Goal: Information Seeking & Learning: Find specific fact

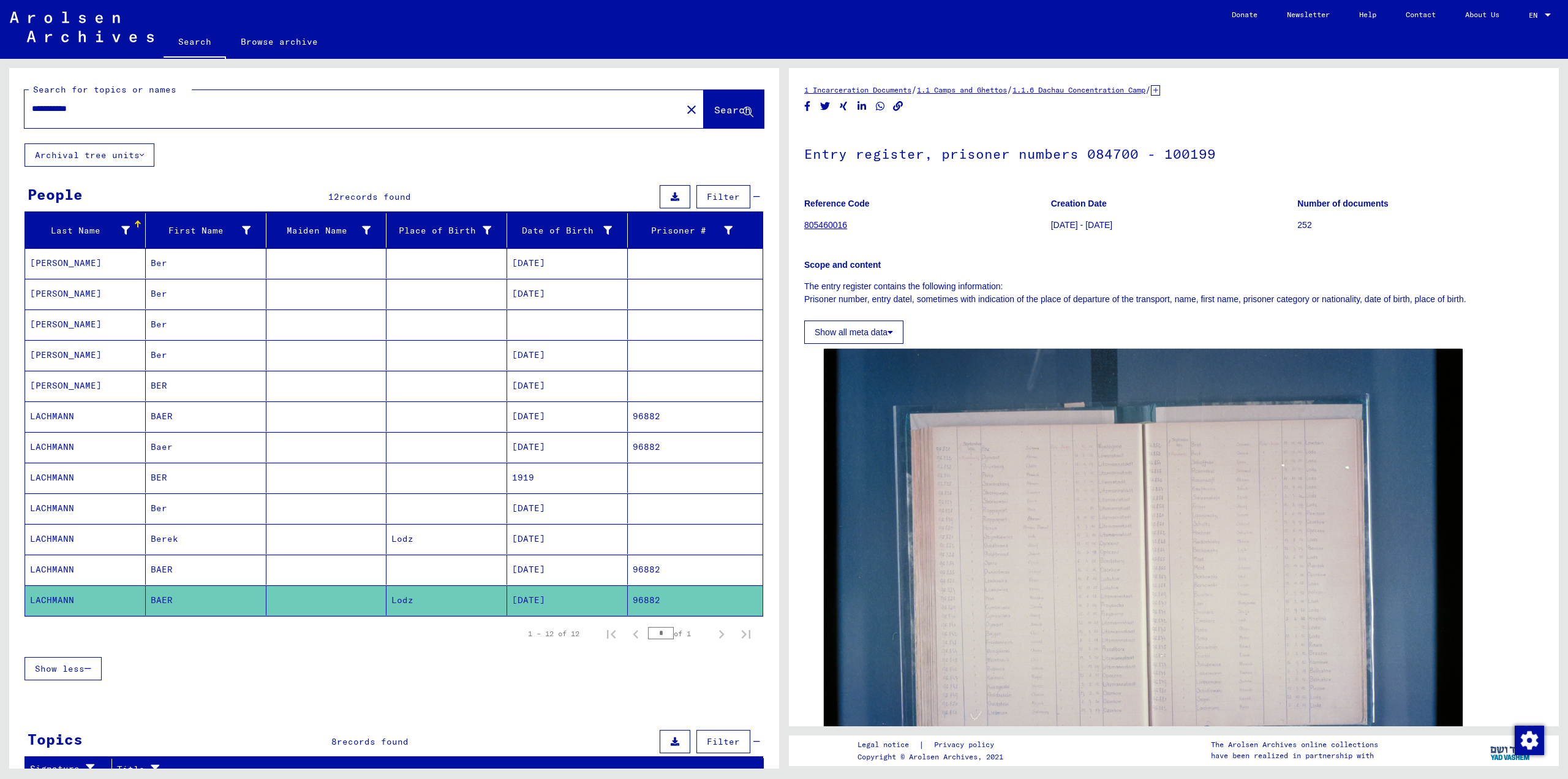
click at [189, 110] on input "**********" at bounding box center [353, 108] width 643 height 13
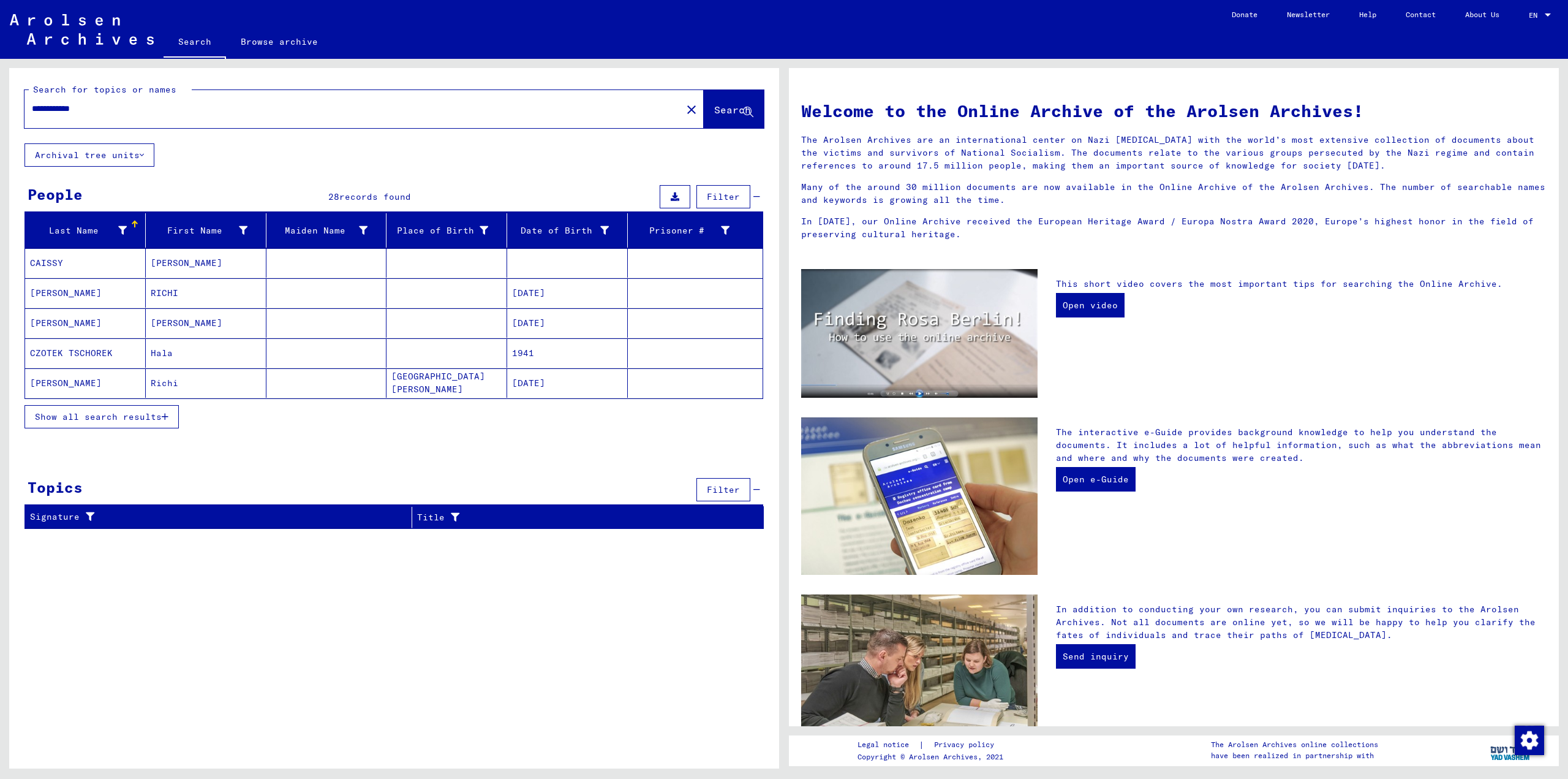
click at [148, 411] on span "Show all search results" at bounding box center [98, 417] width 127 height 11
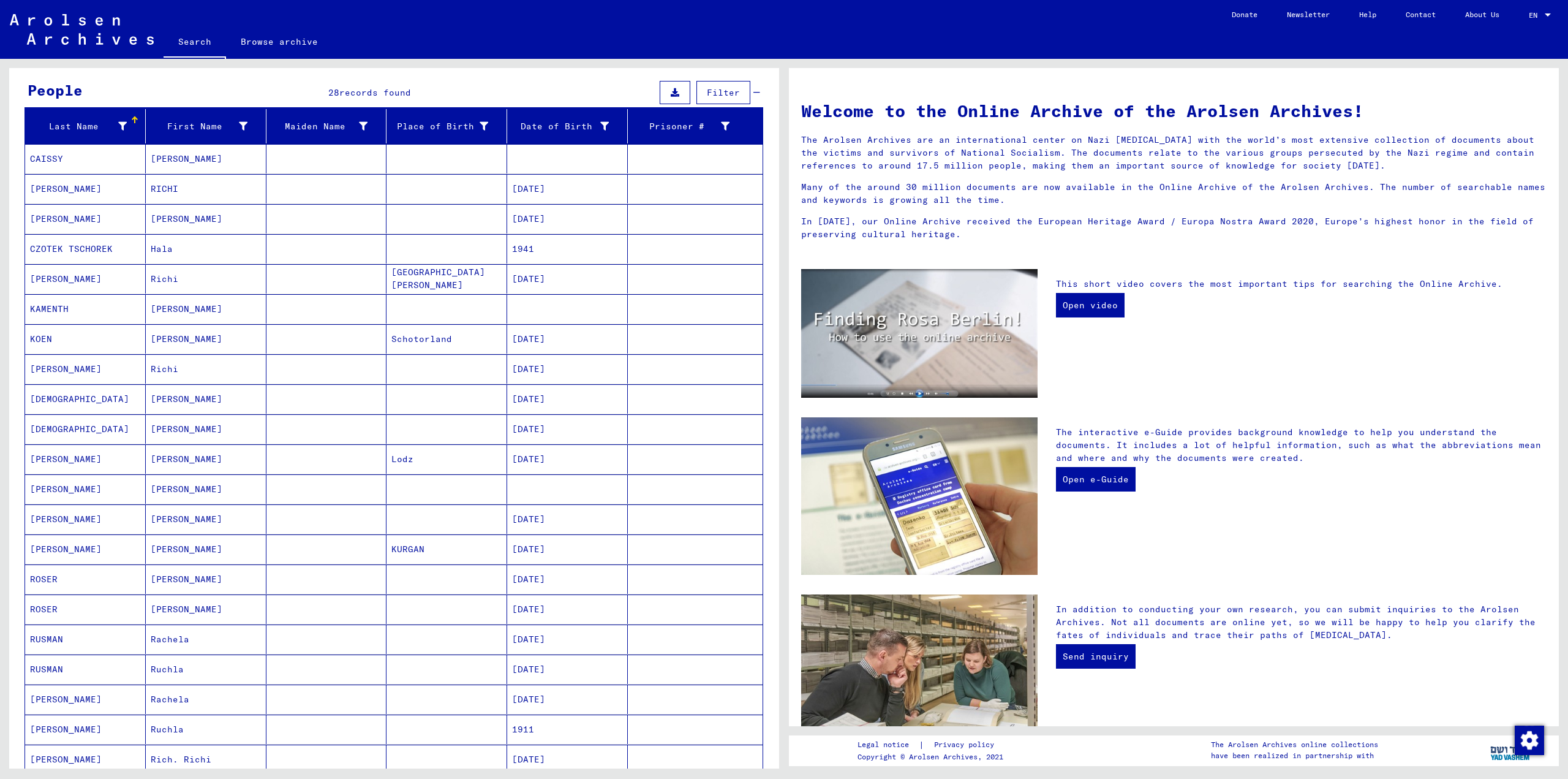
scroll to position [123, 0]
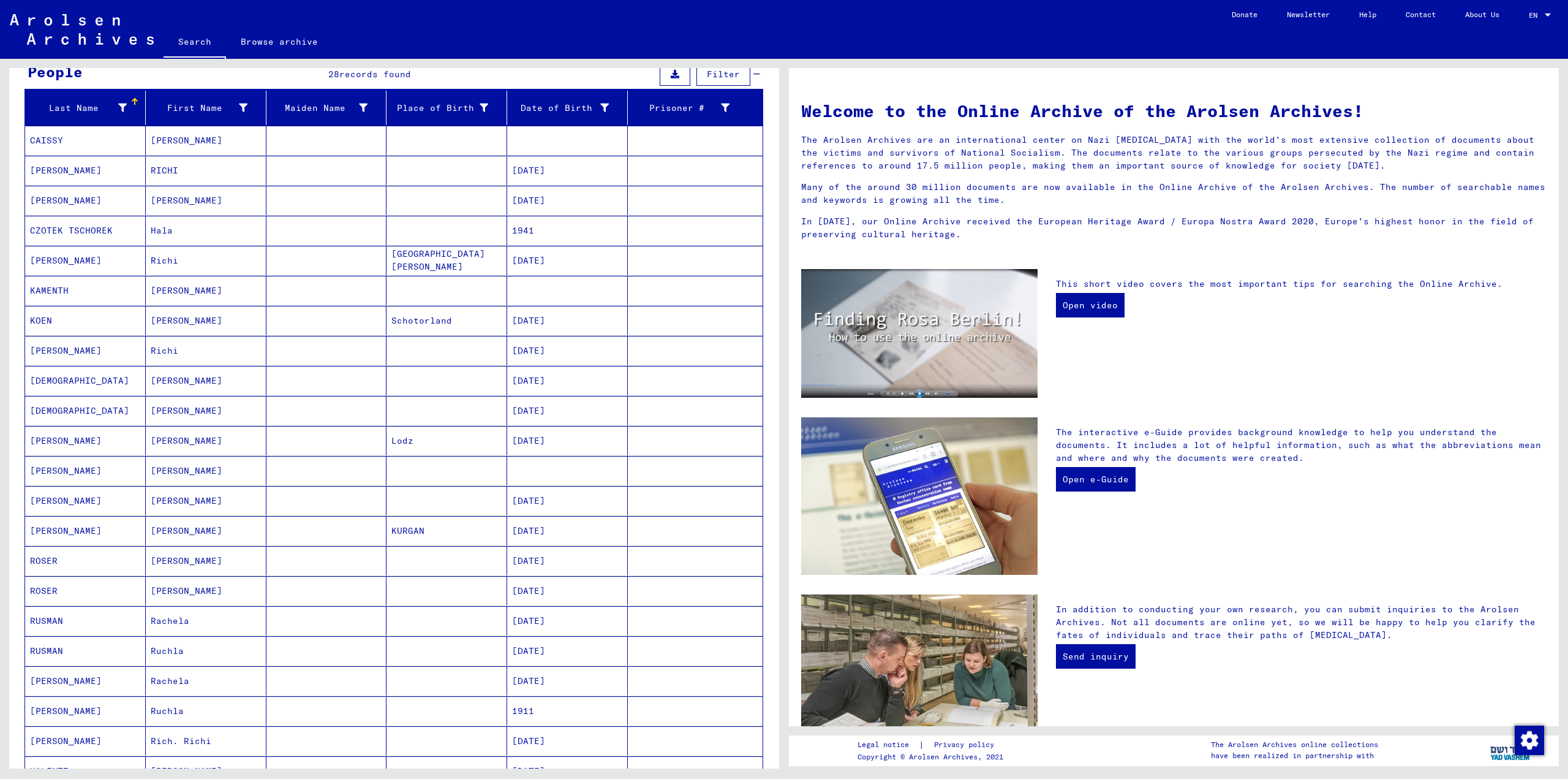
click at [286, 438] on mat-cell at bounding box center [327, 440] width 121 height 29
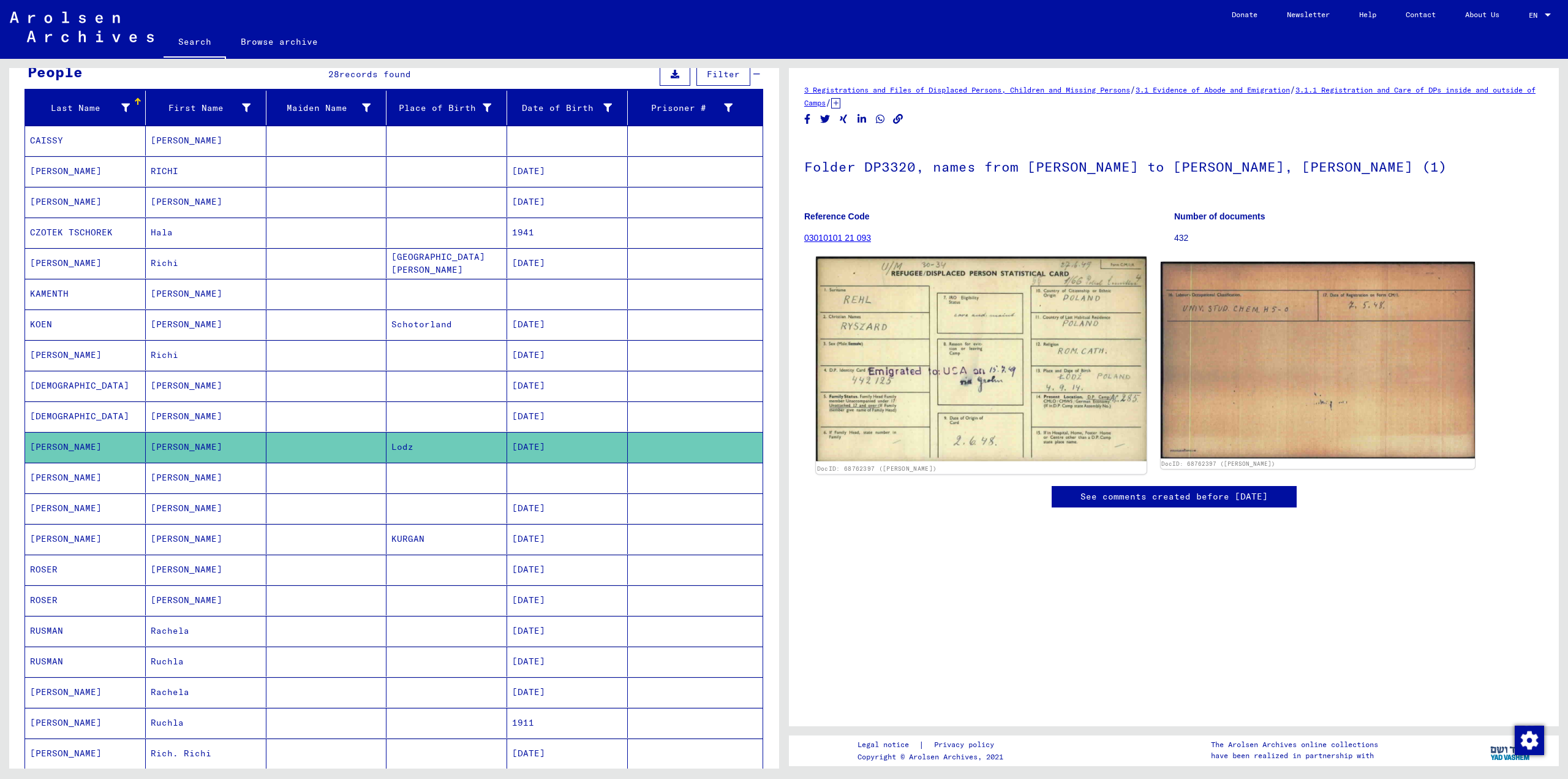
click at [935, 351] on img at bounding box center [981, 358] width 330 height 204
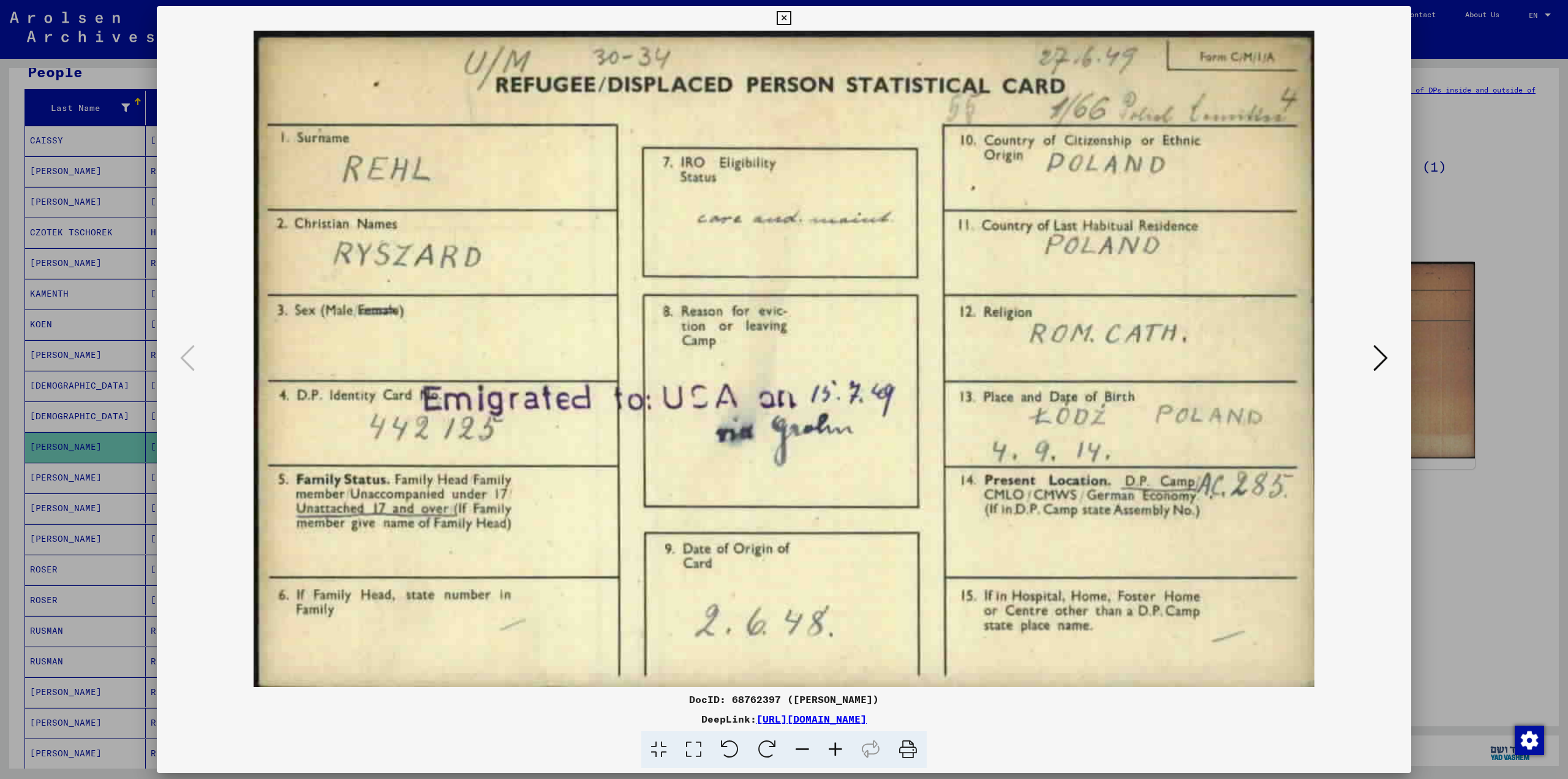
click at [1368, 354] on img at bounding box center [784, 358] width 1171 height 656
click at [1380, 353] on icon at bounding box center [1381, 358] width 15 height 29
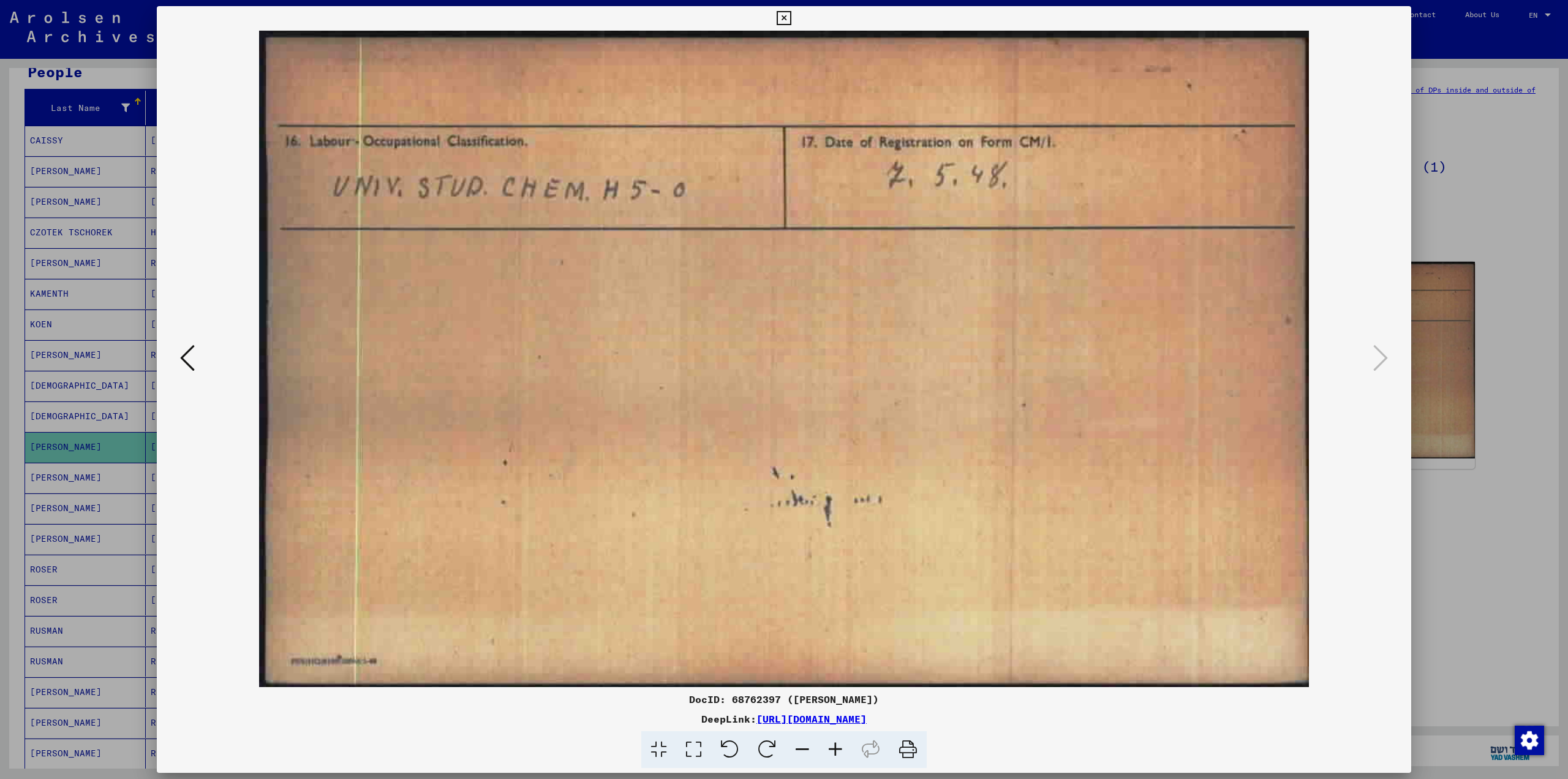
click at [1483, 381] on div at bounding box center [784, 390] width 1568 height 779
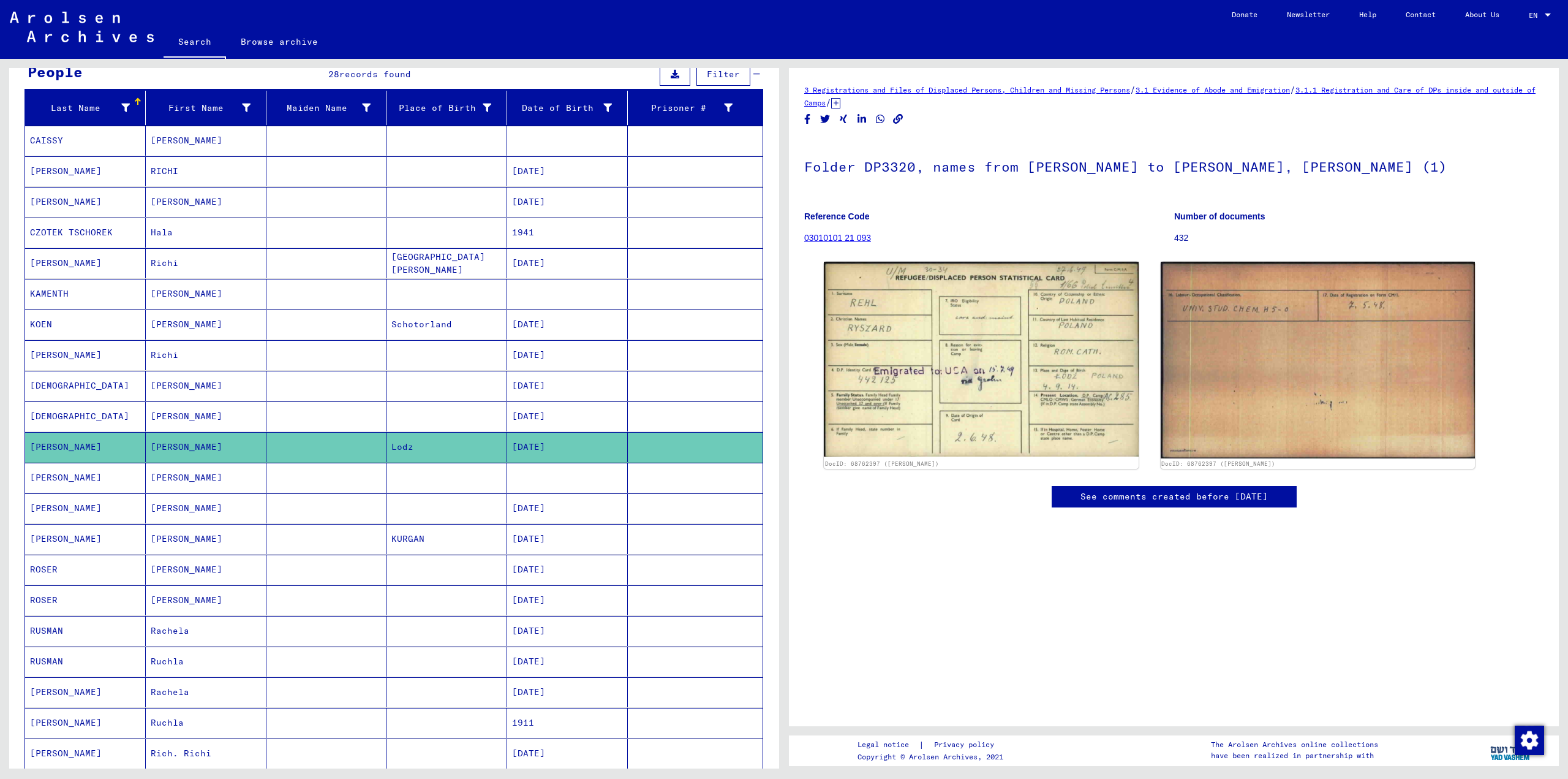
click at [362, 476] on mat-cell at bounding box center [327, 478] width 121 height 30
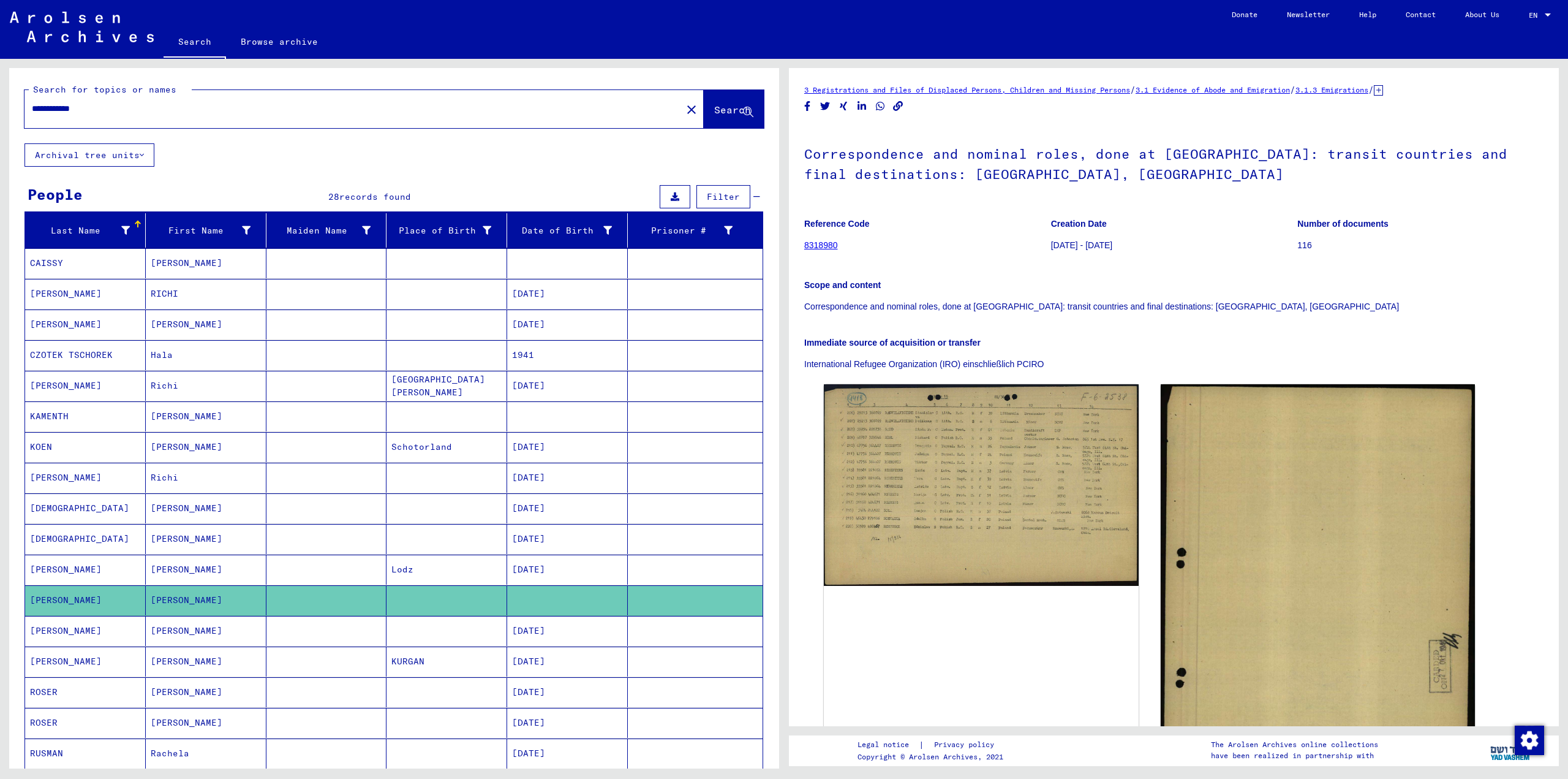
click at [127, 109] on input "**********" at bounding box center [353, 108] width 643 height 13
type input "**********"
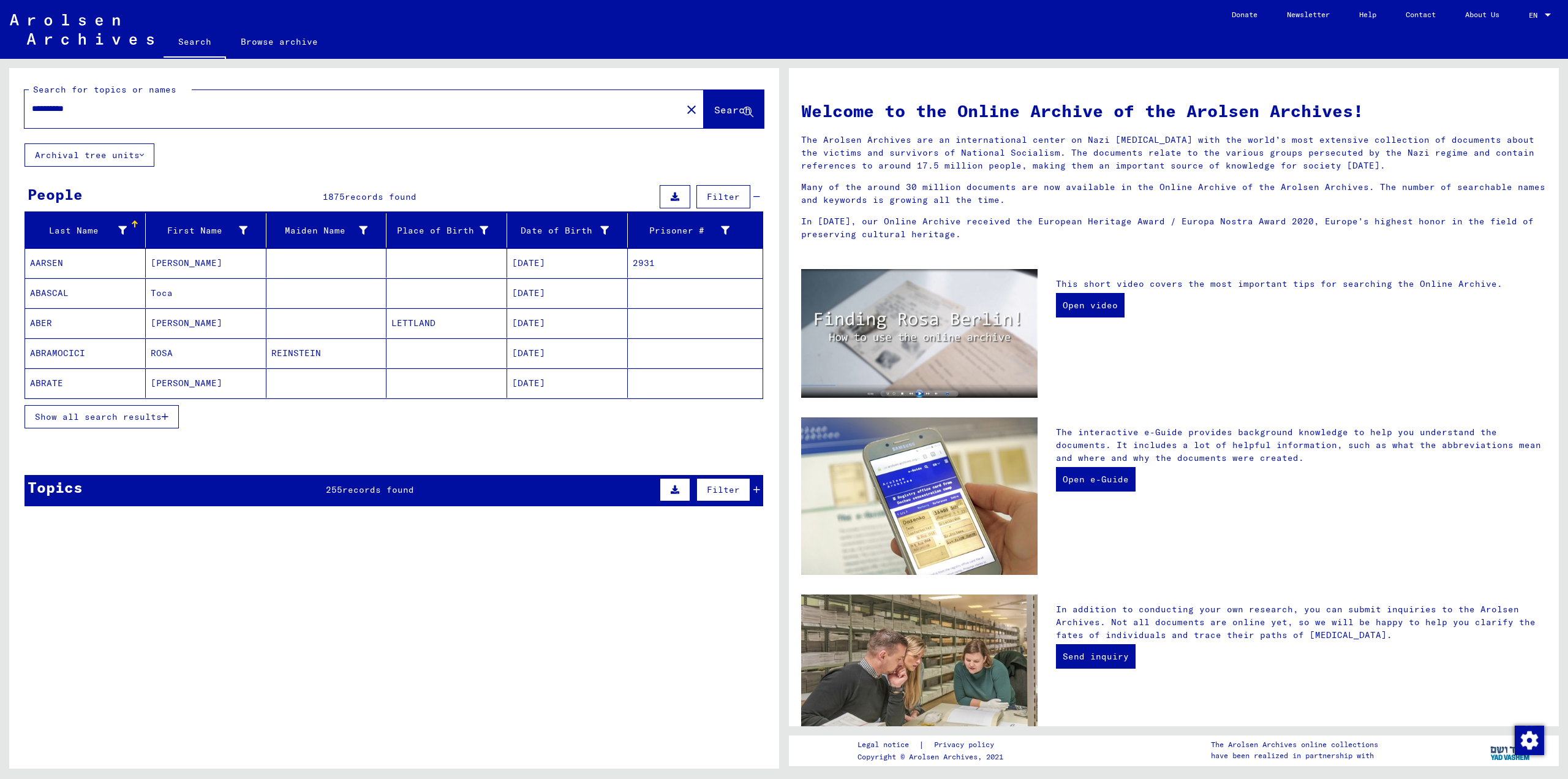
click at [154, 415] on span "Show all search results" at bounding box center [98, 417] width 127 height 11
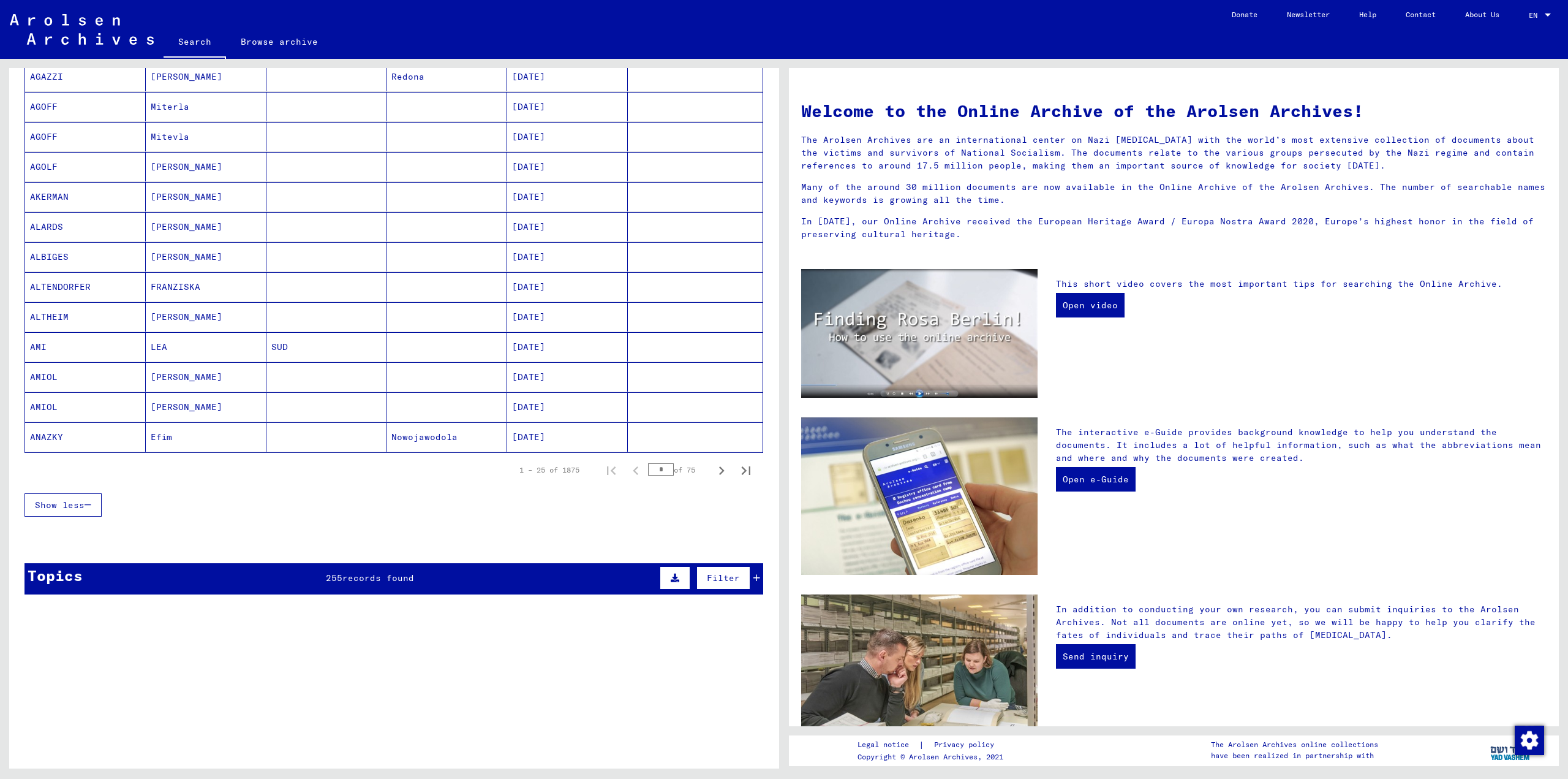
scroll to position [551, 0]
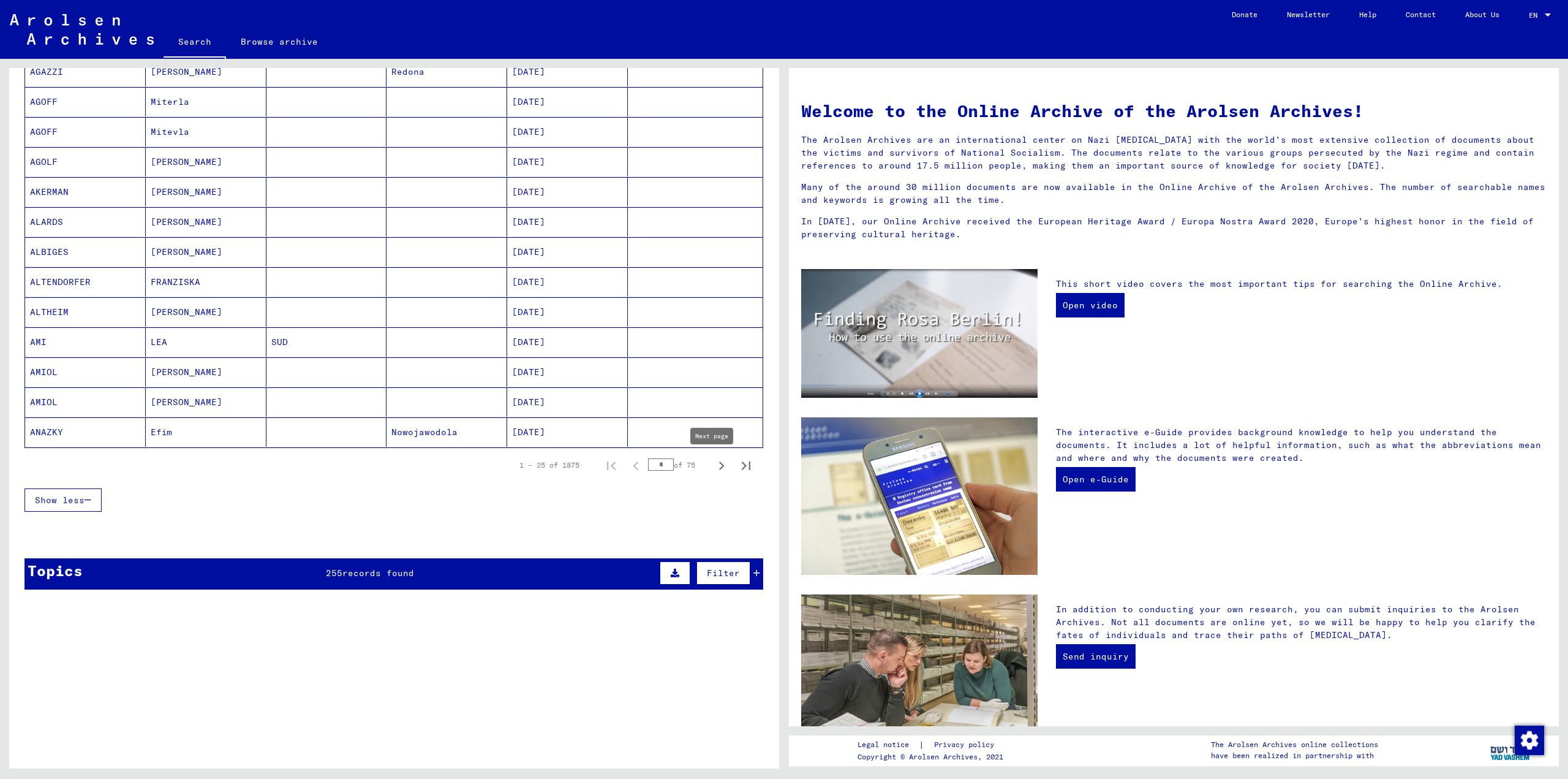
click at [713, 469] on icon "Next page" at bounding box center [721, 465] width 17 height 17
click at [719, 469] on icon "Next page" at bounding box center [722, 465] width 5 height 9
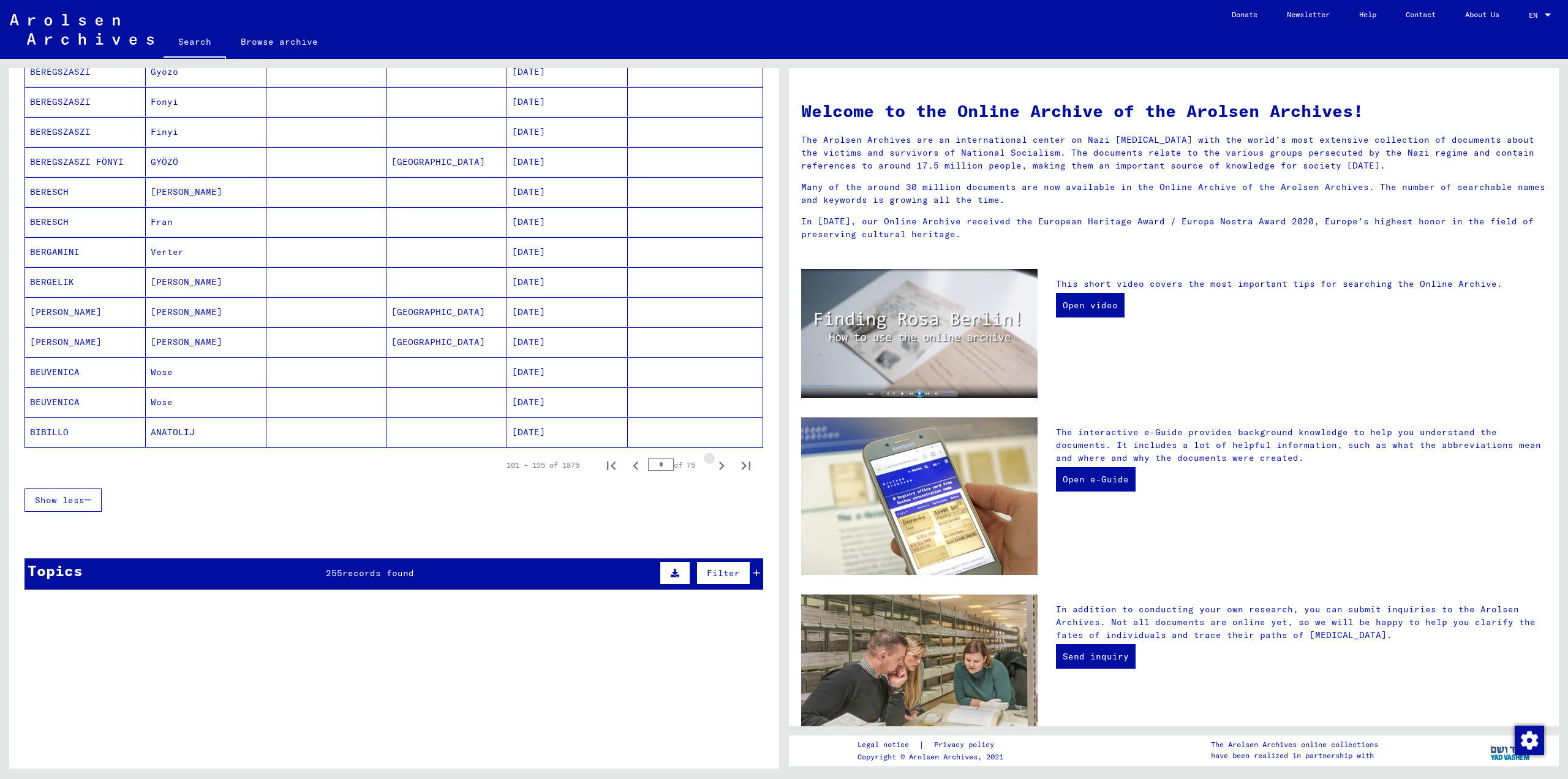
click at [719, 469] on icon "Next page" at bounding box center [722, 465] width 5 height 9
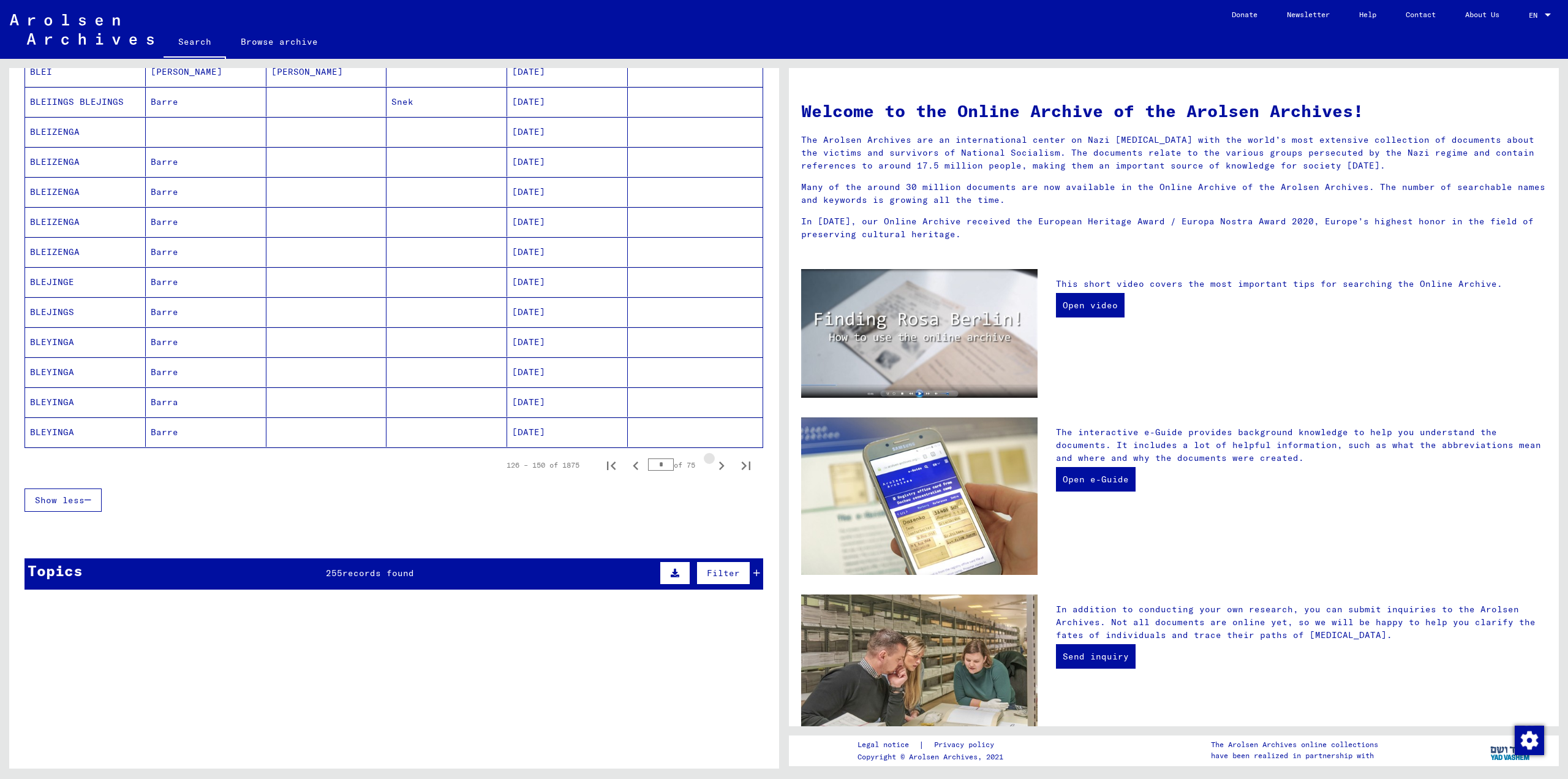
click at [719, 469] on icon "Next page" at bounding box center [722, 465] width 5 height 9
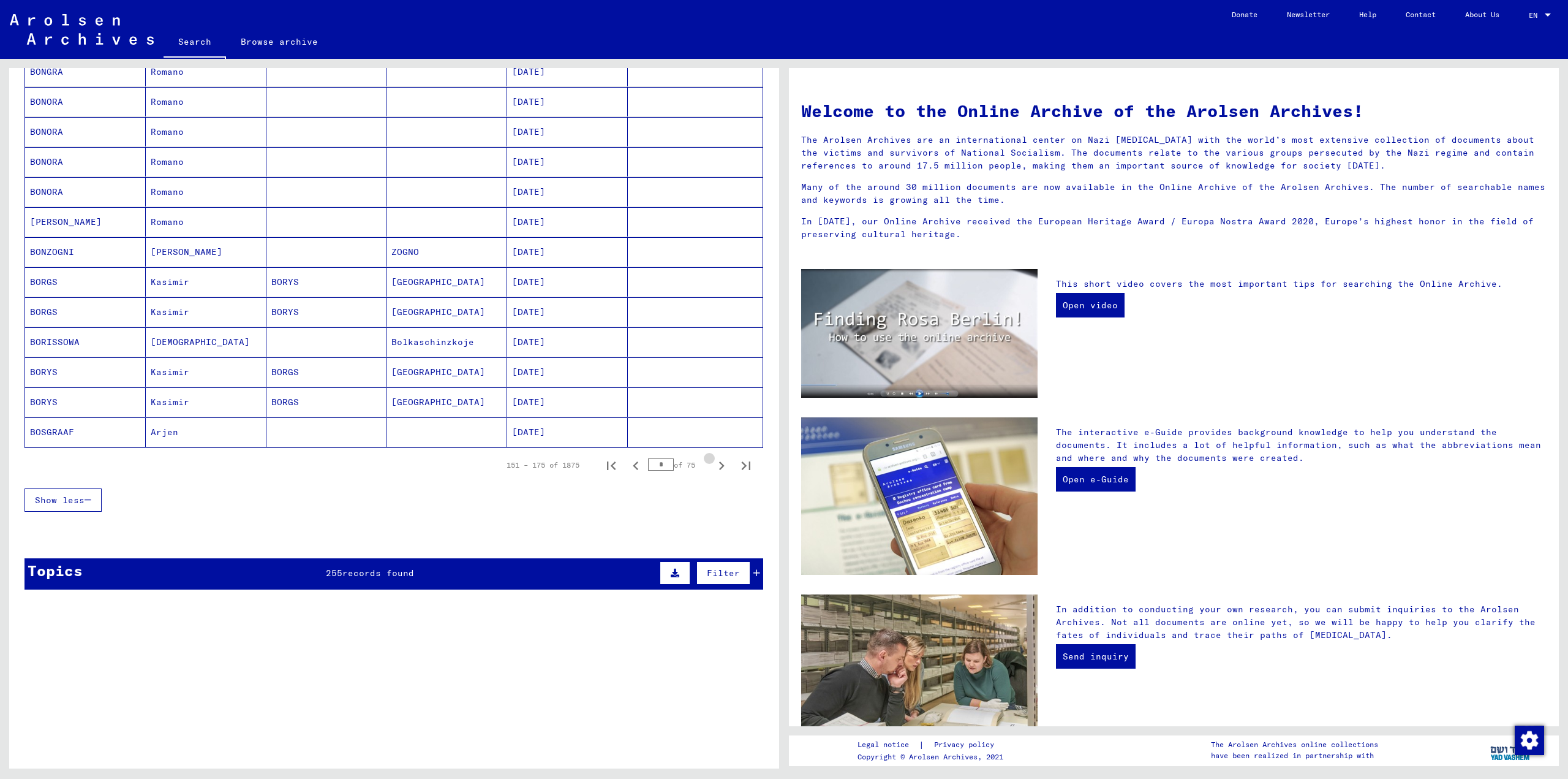
click at [719, 469] on icon "Next page" at bounding box center [722, 465] width 5 height 9
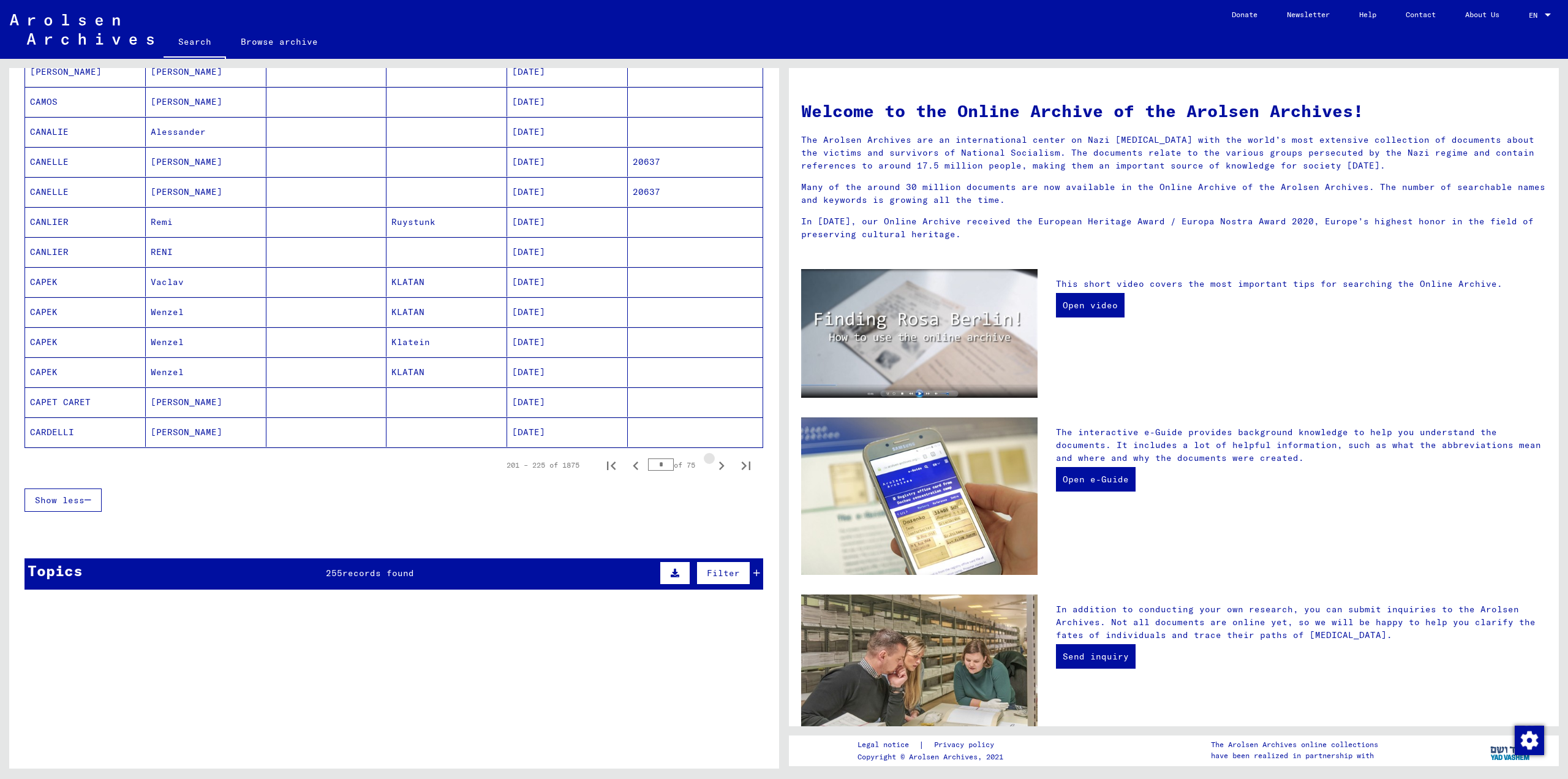
click at [719, 469] on icon "Next page" at bounding box center [722, 465] width 5 height 9
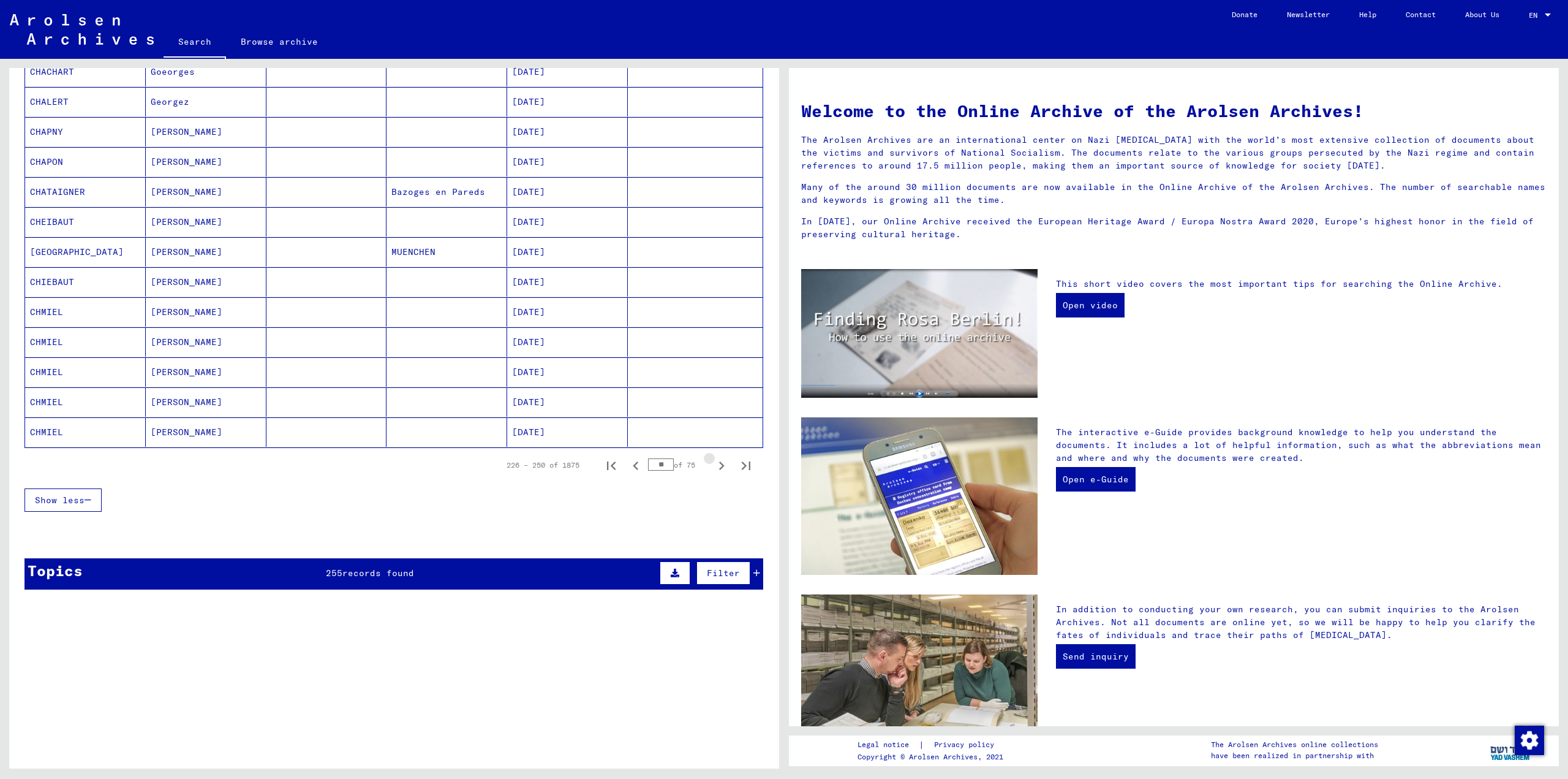
click at [719, 469] on icon "Next page" at bounding box center [722, 465] width 5 height 9
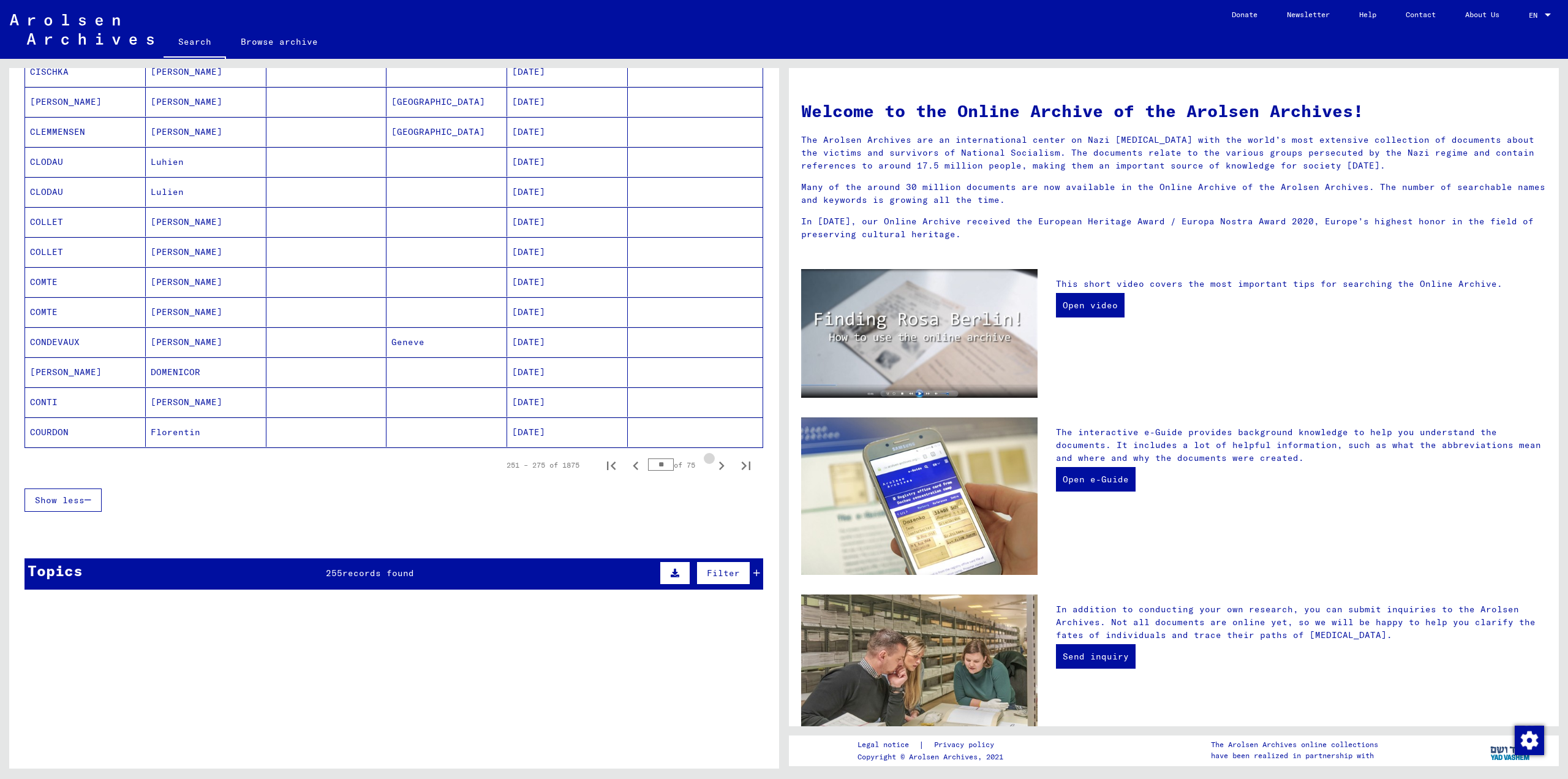
click at [719, 469] on icon "Next page" at bounding box center [722, 465] width 5 height 9
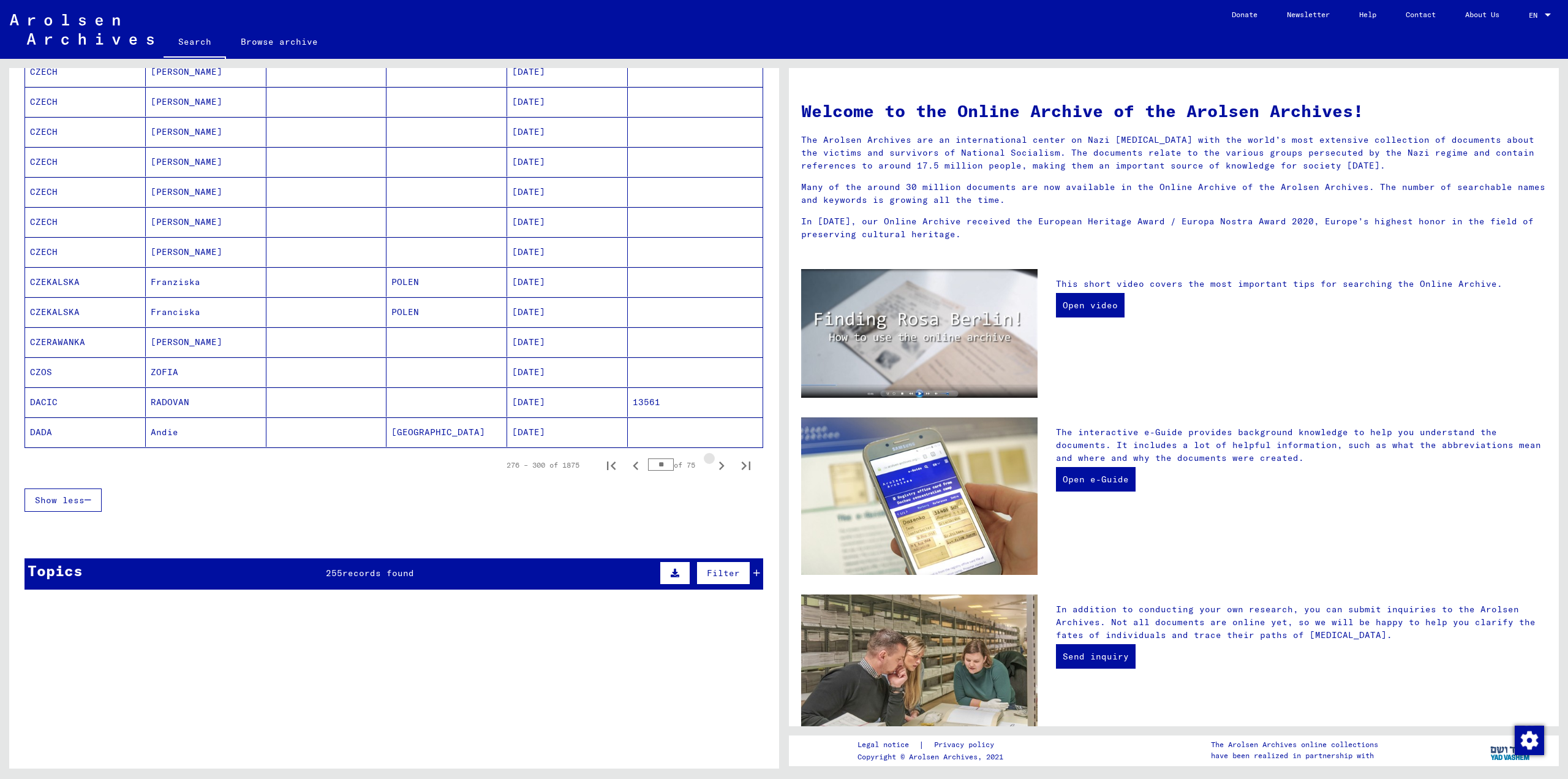
click at [719, 469] on icon "Next page" at bounding box center [722, 465] width 5 height 9
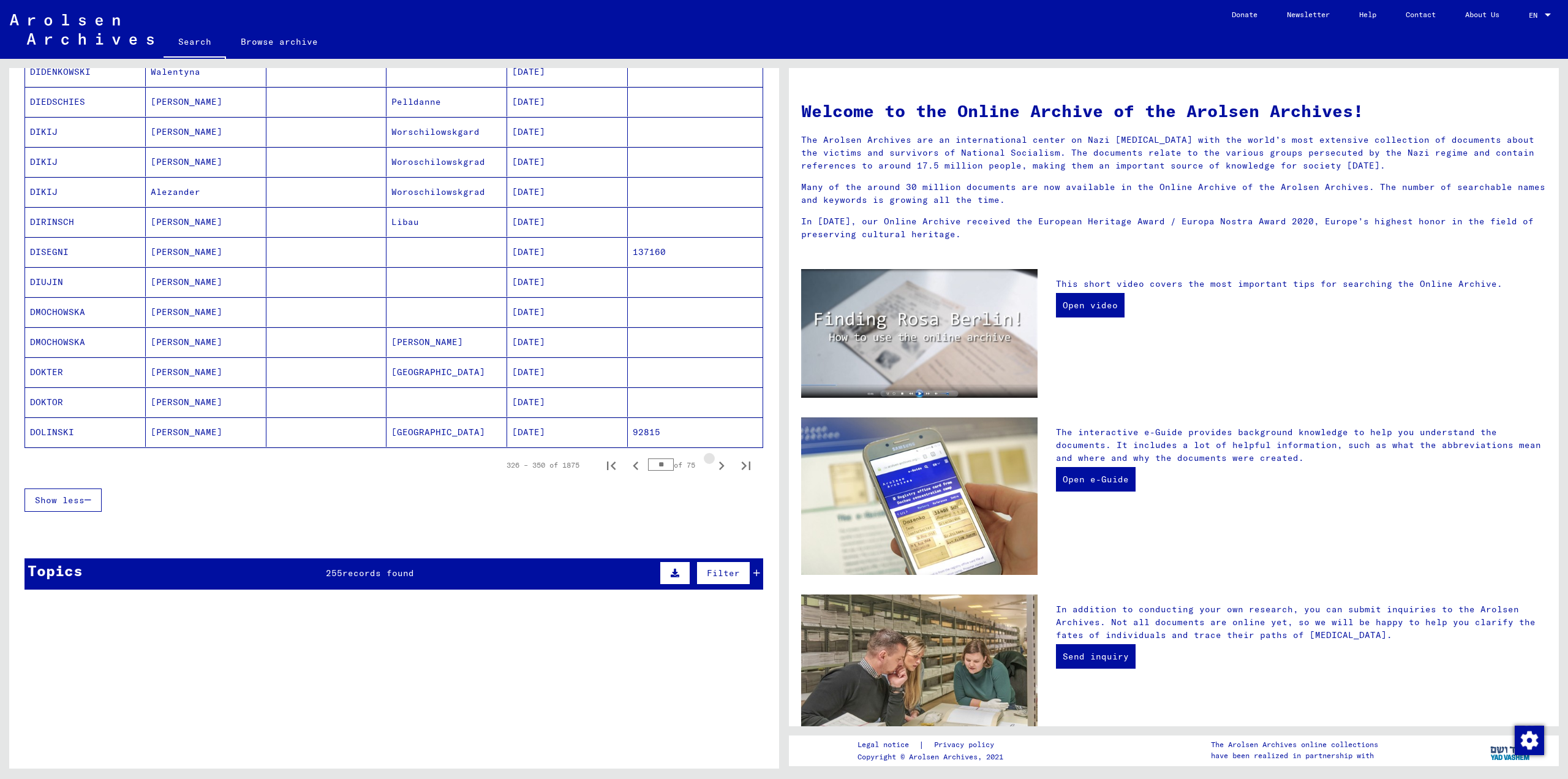
click at [719, 469] on icon "Next page" at bounding box center [722, 465] width 5 height 9
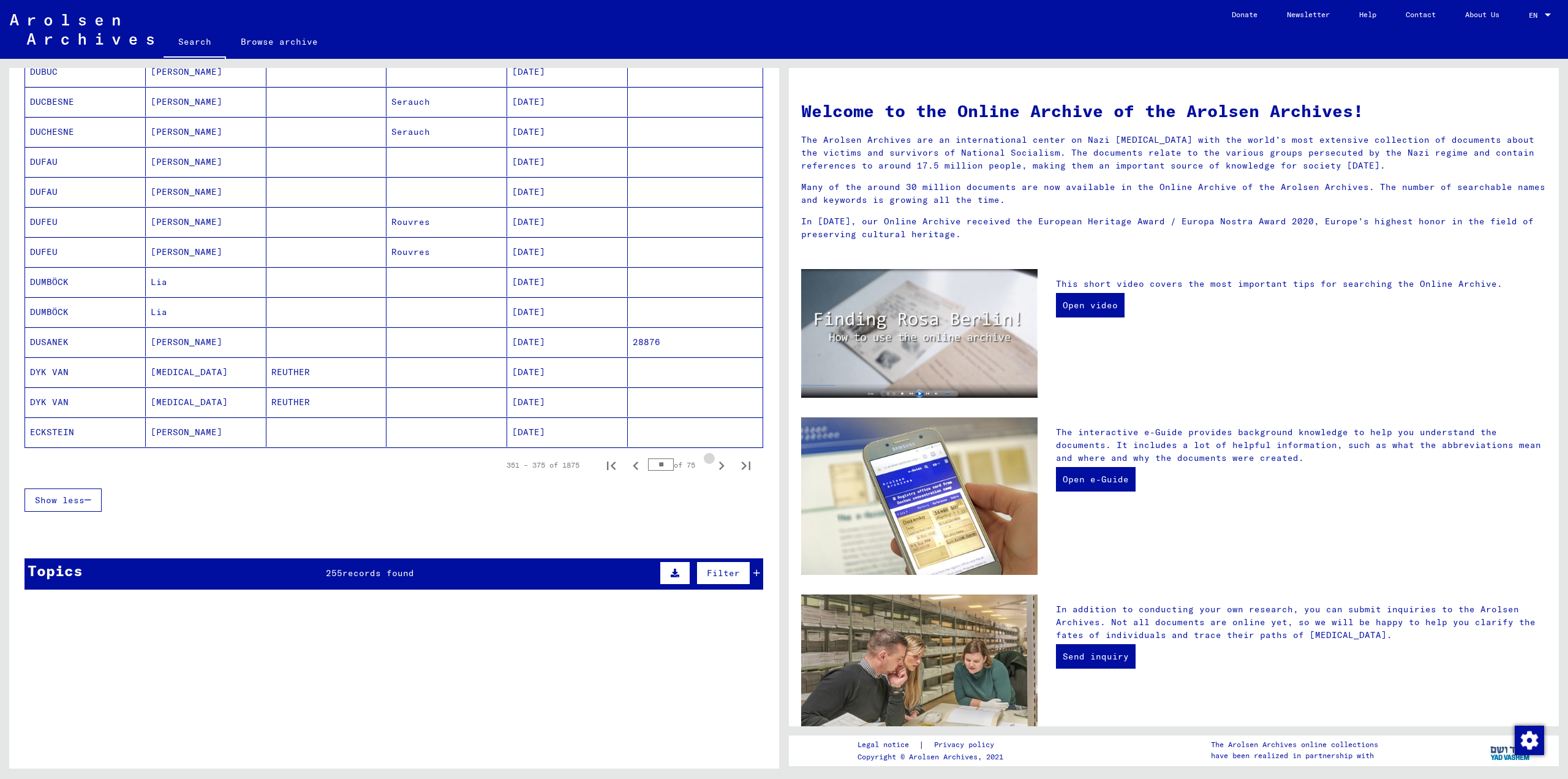
click at [719, 469] on icon "Next page" at bounding box center [722, 465] width 5 height 9
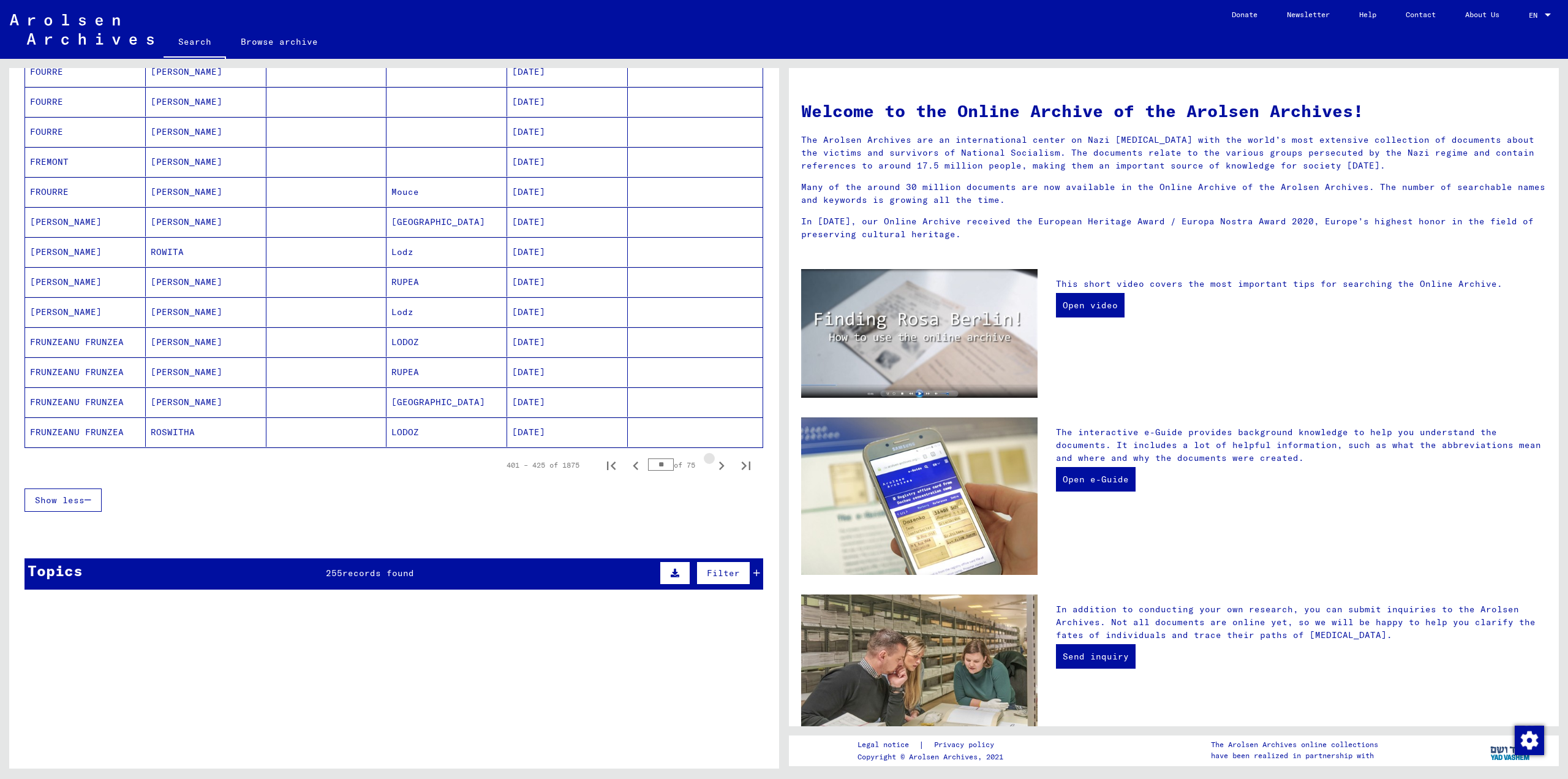
click at [719, 469] on icon "Next page" at bounding box center [722, 465] width 5 height 9
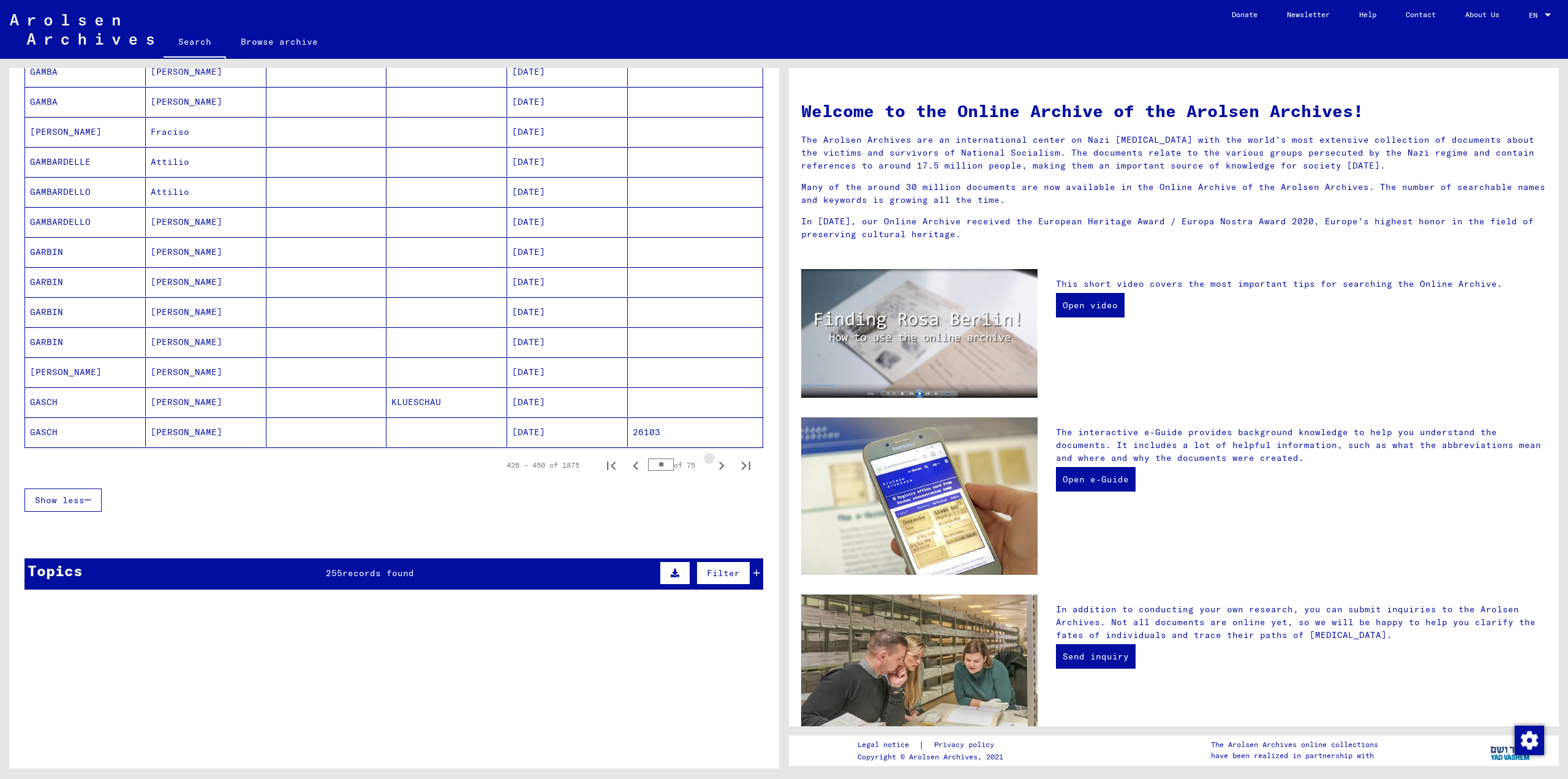
click at [719, 469] on icon "Next page" at bounding box center [722, 465] width 5 height 9
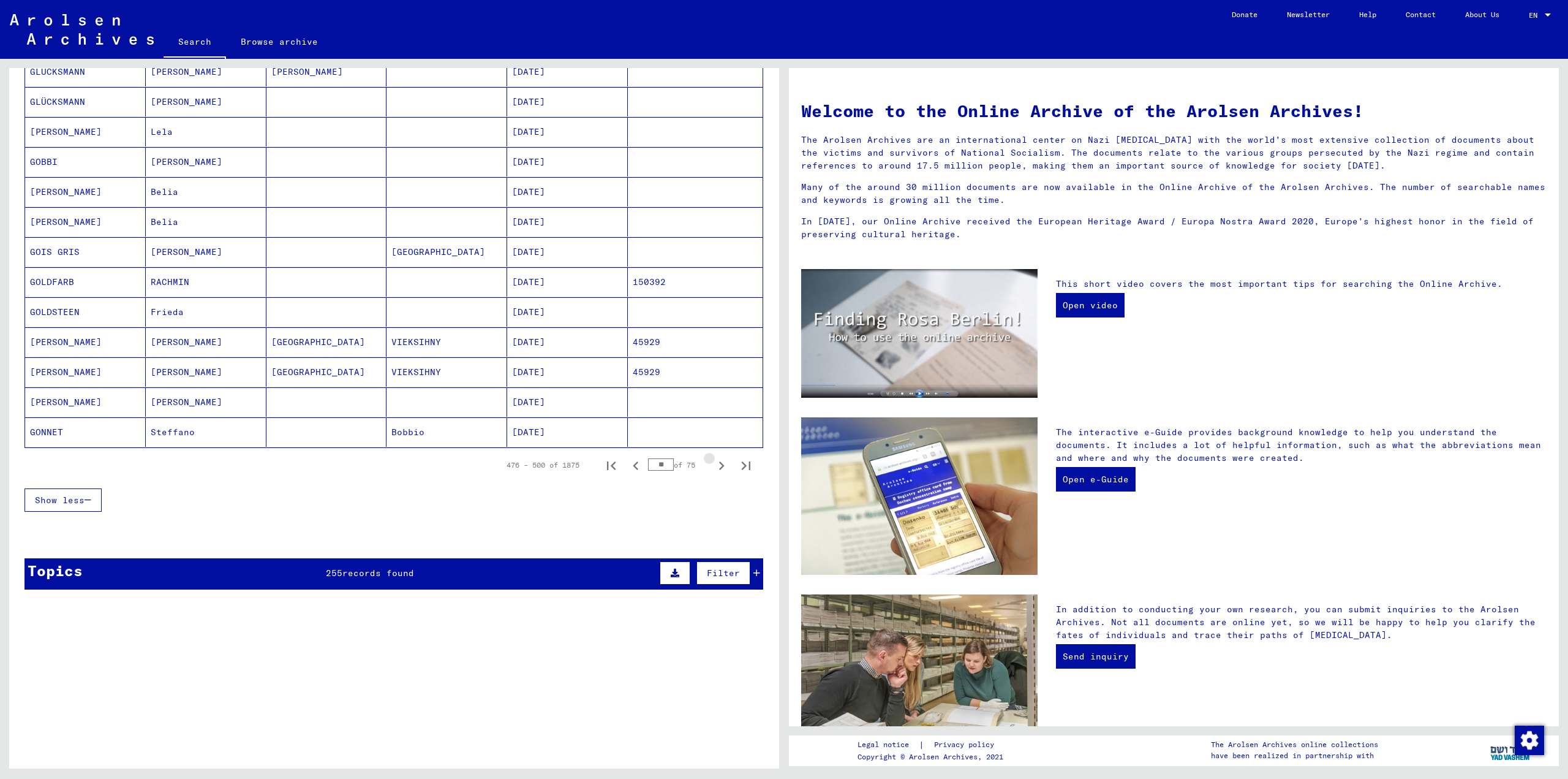
click at [719, 469] on icon "Next page" at bounding box center [722, 465] width 5 height 9
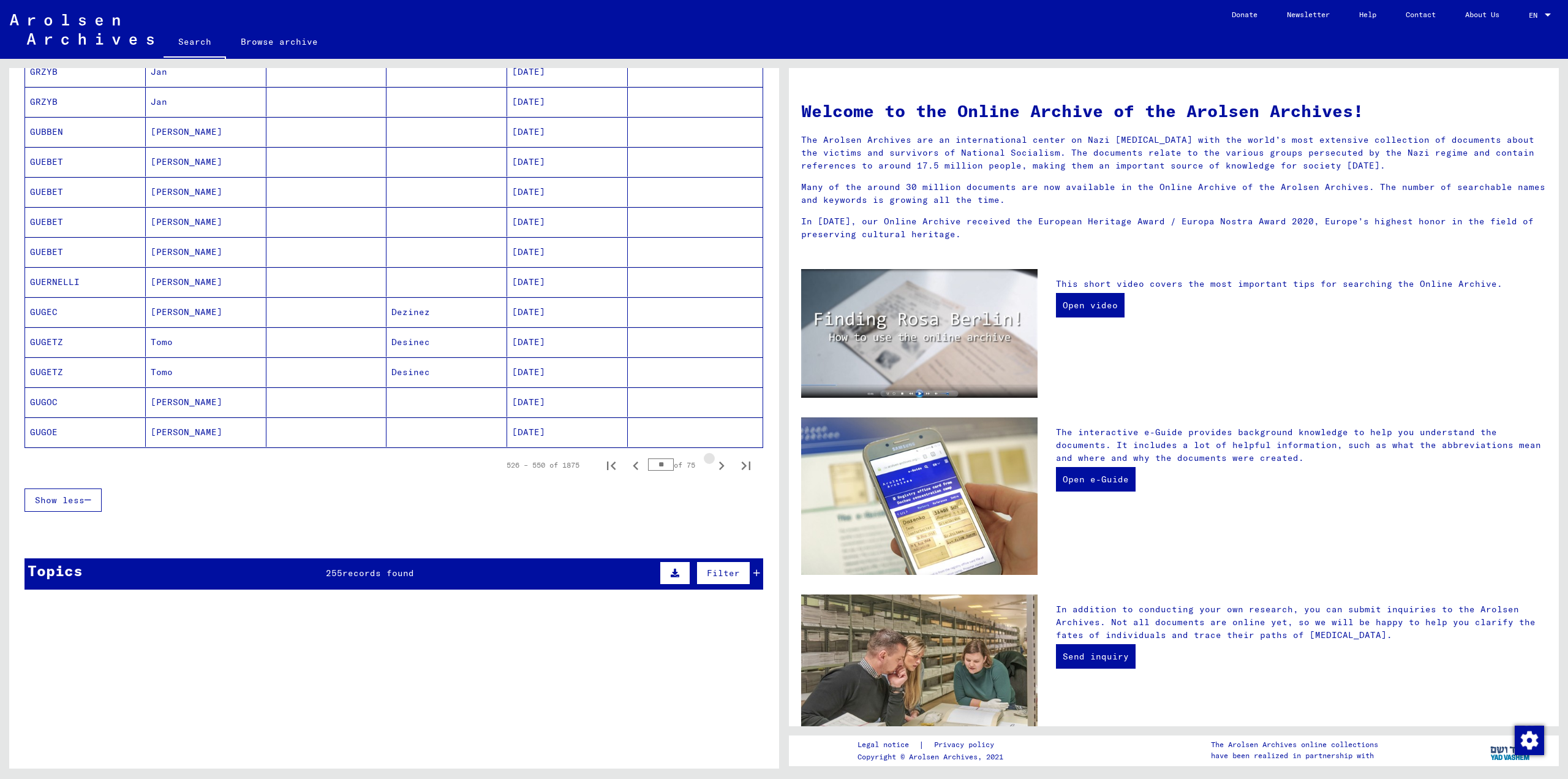
click at [719, 469] on icon "Next page" at bounding box center [722, 465] width 5 height 9
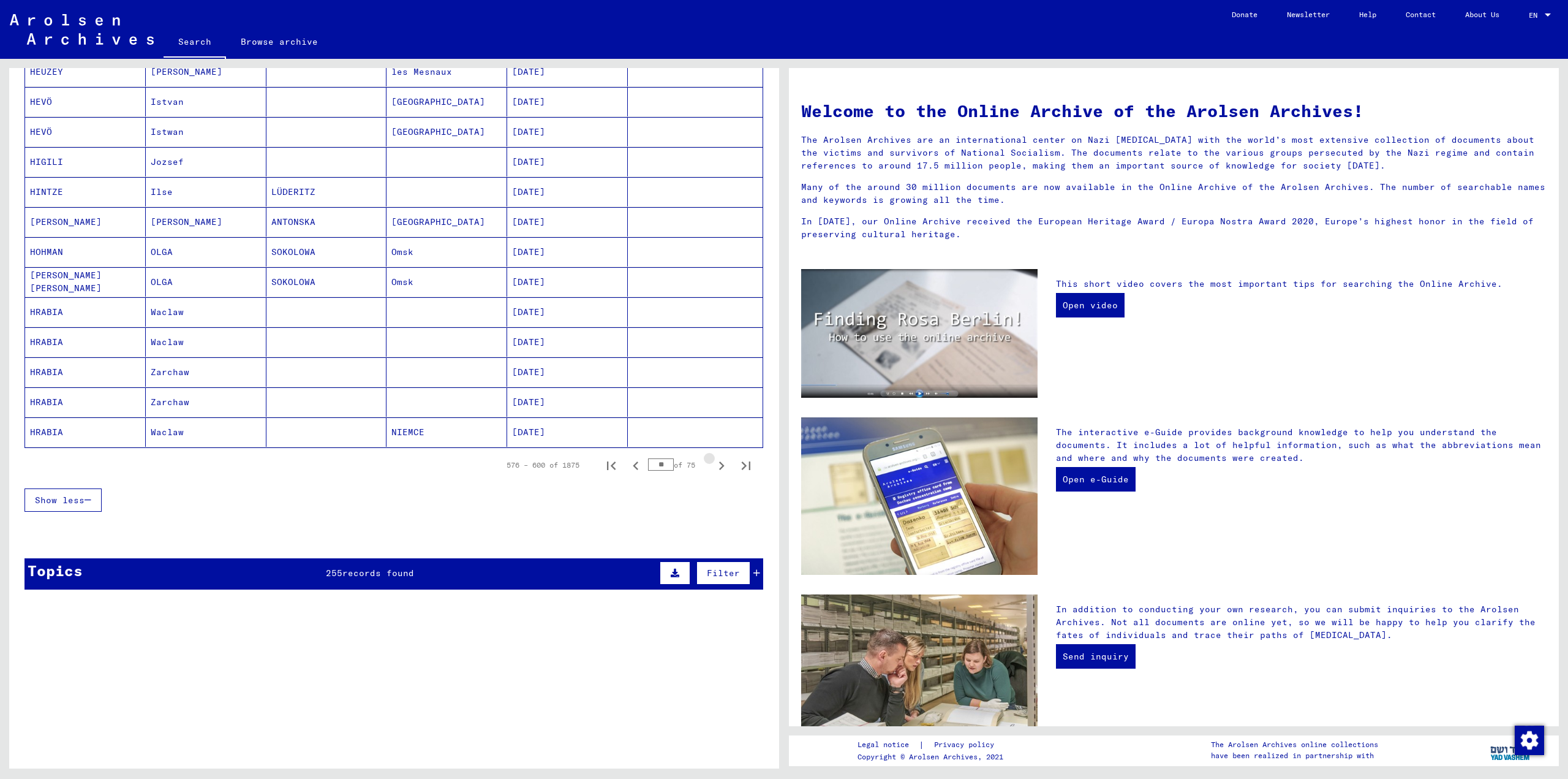
click at [719, 469] on icon "Next page" at bounding box center [722, 465] width 5 height 9
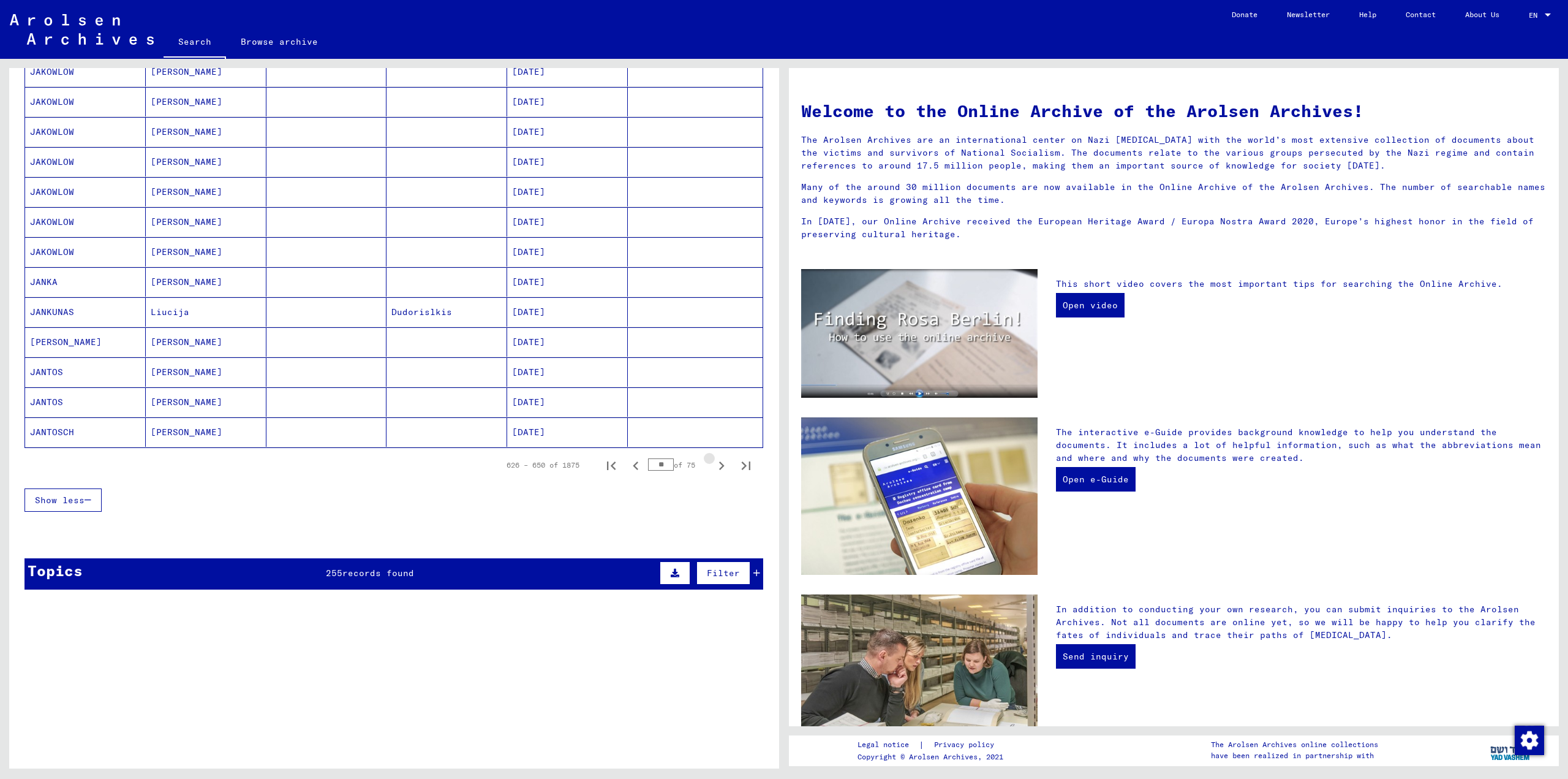
click at [719, 469] on icon "Next page" at bounding box center [722, 465] width 5 height 9
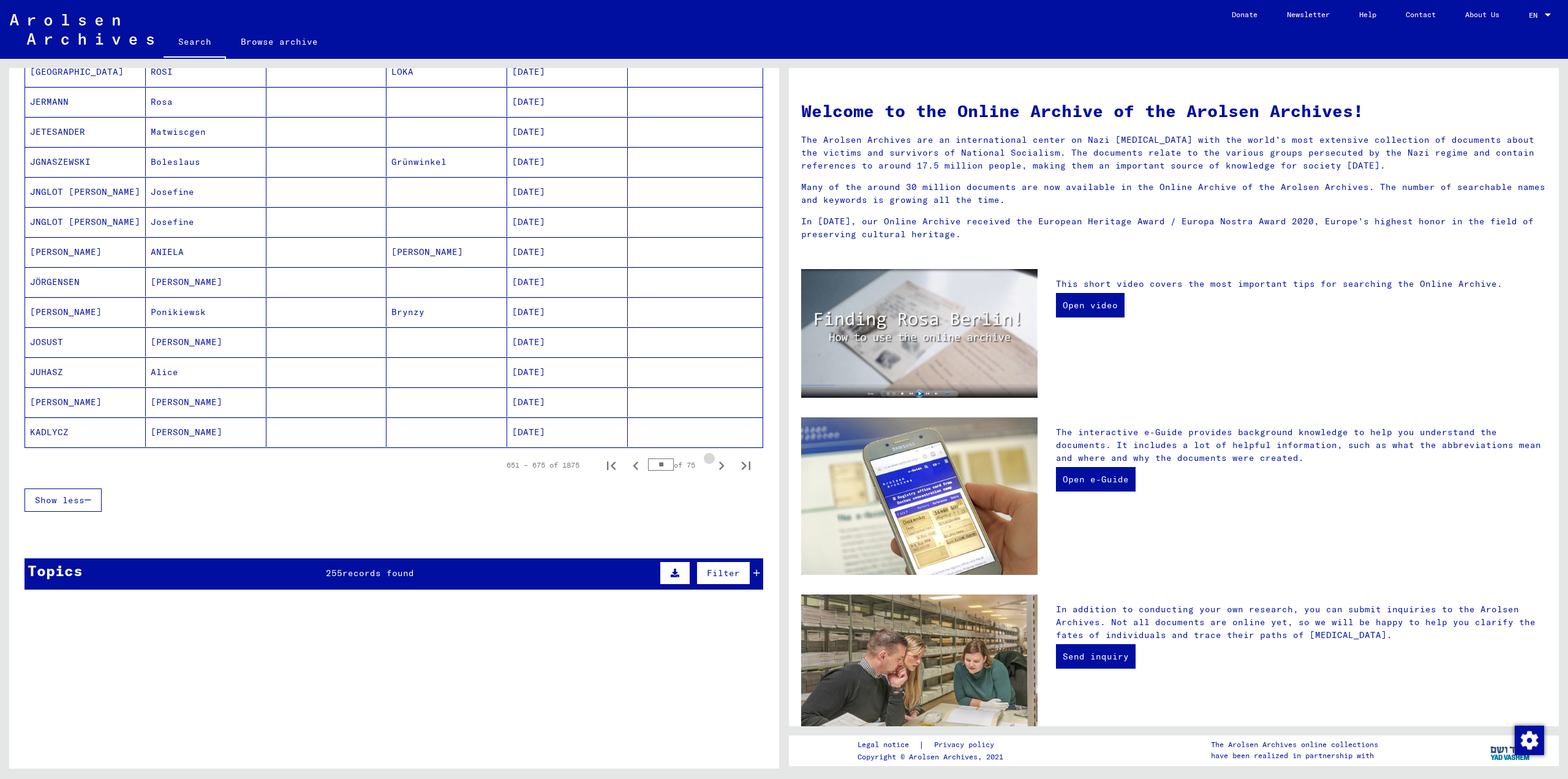
click at [719, 469] on icon "Next page" at bounding box center [722, 465] width 5 height 9
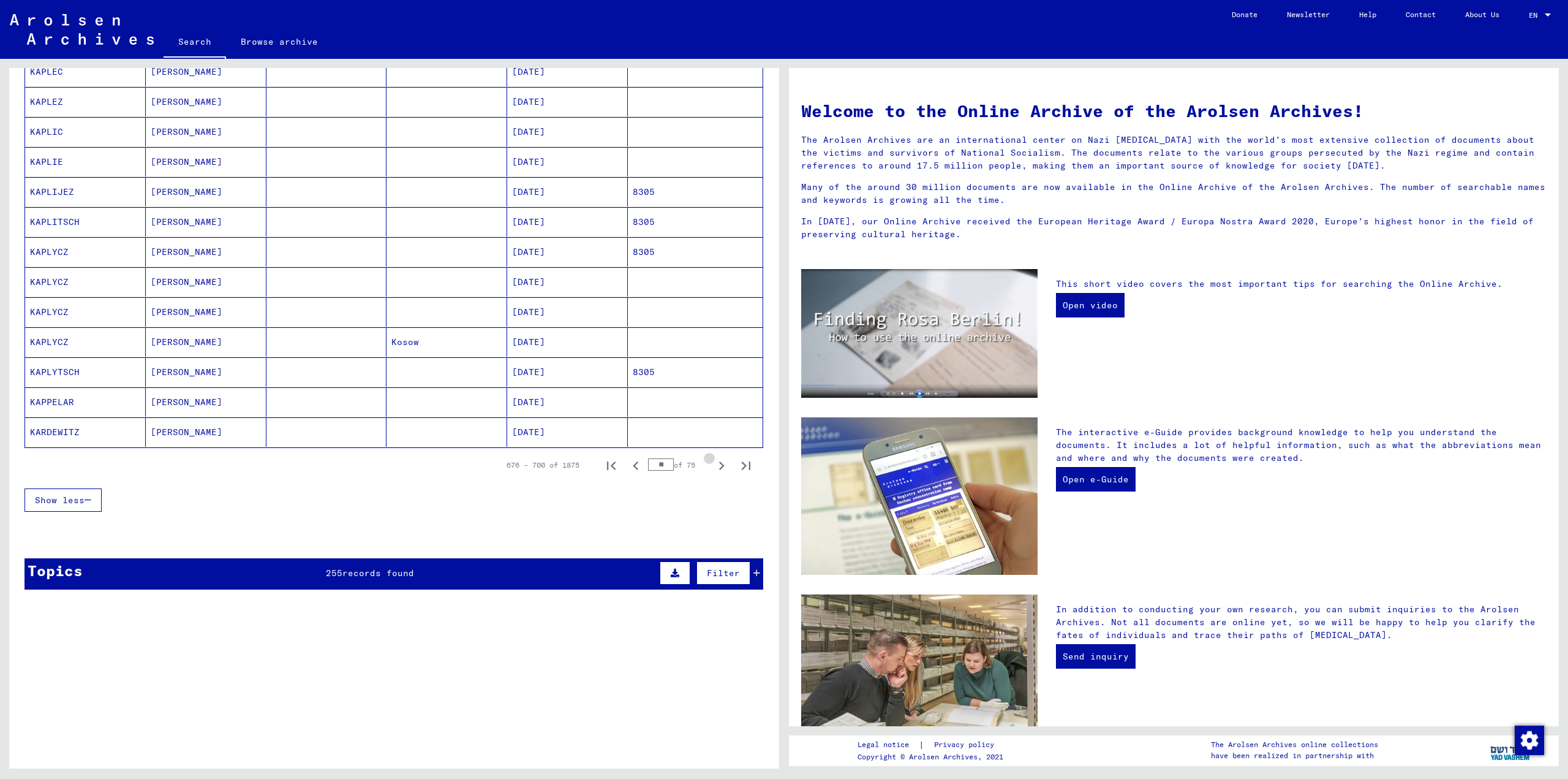
click at [719, 469] on icon "Next page" at bounding box center [722, 465] width 5 height 9
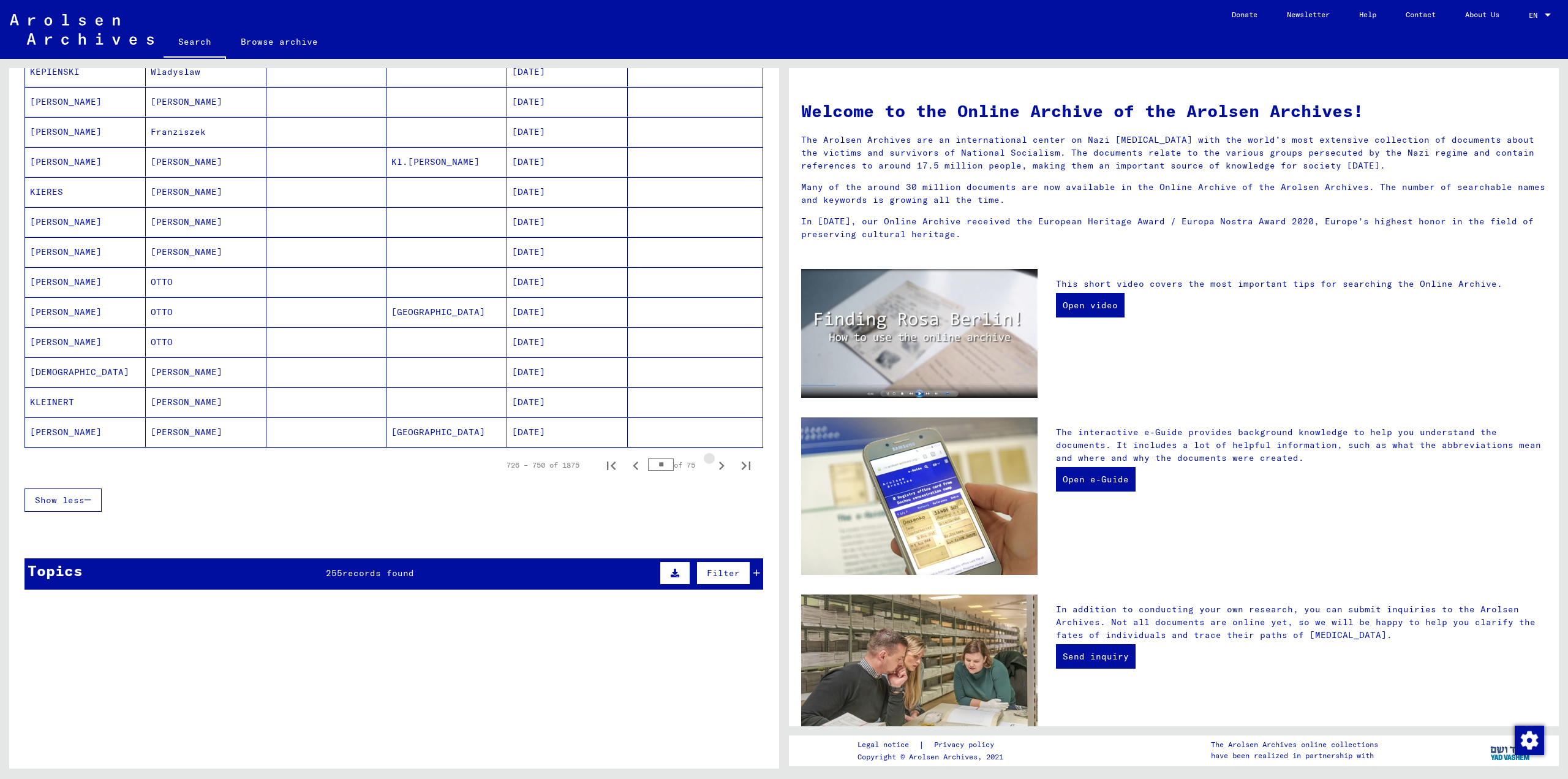
click at [719, 469] on icon "Next page" at bounding box center [722, 465] width 5 height 9
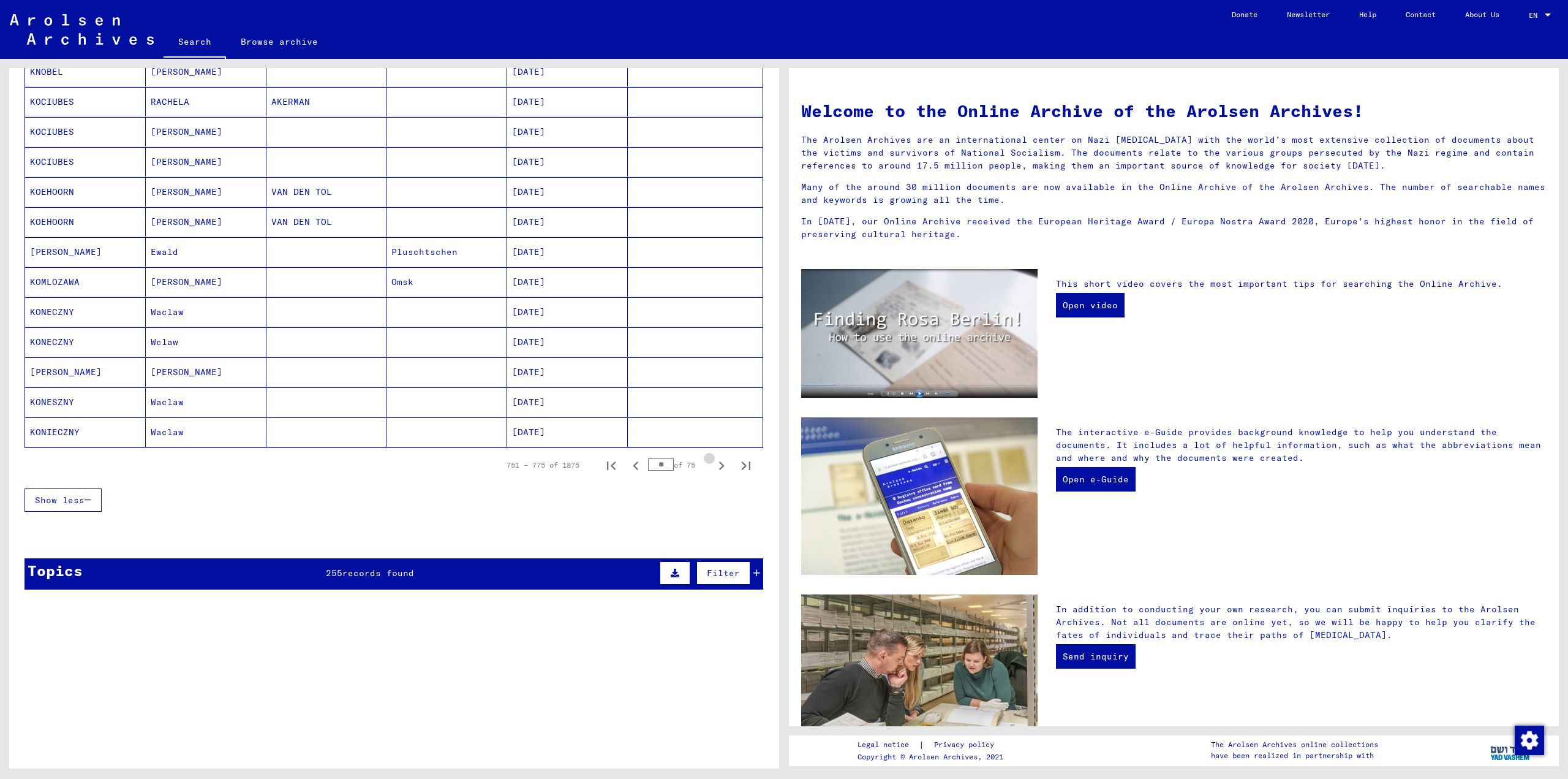
click at [719, 469] on icon "Next page" at bounding box center [722, 465] width 5 height 9
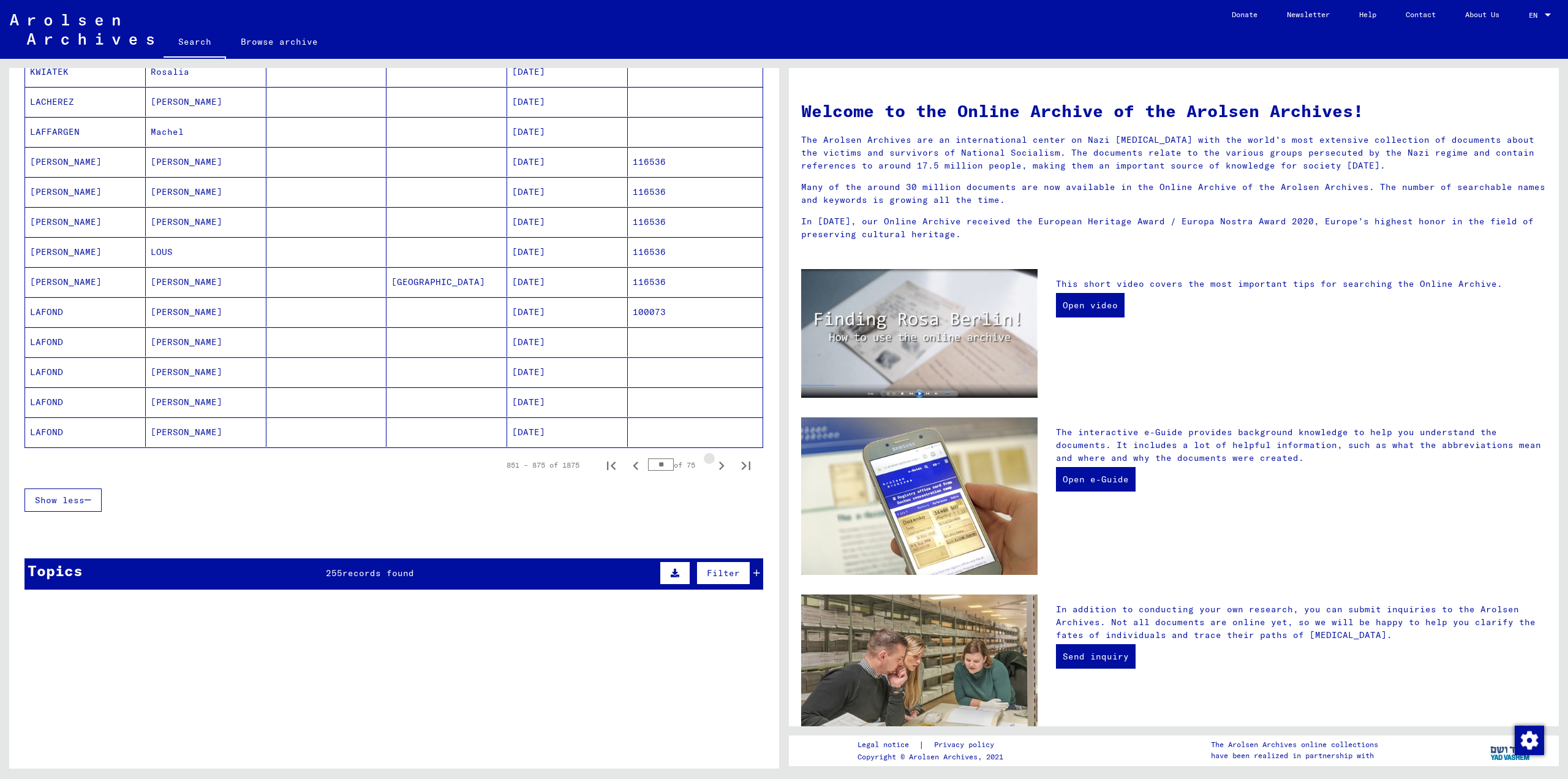
click at [719, 469] on icon "Next page" at bounding box center [722, 465] width 5 height 9
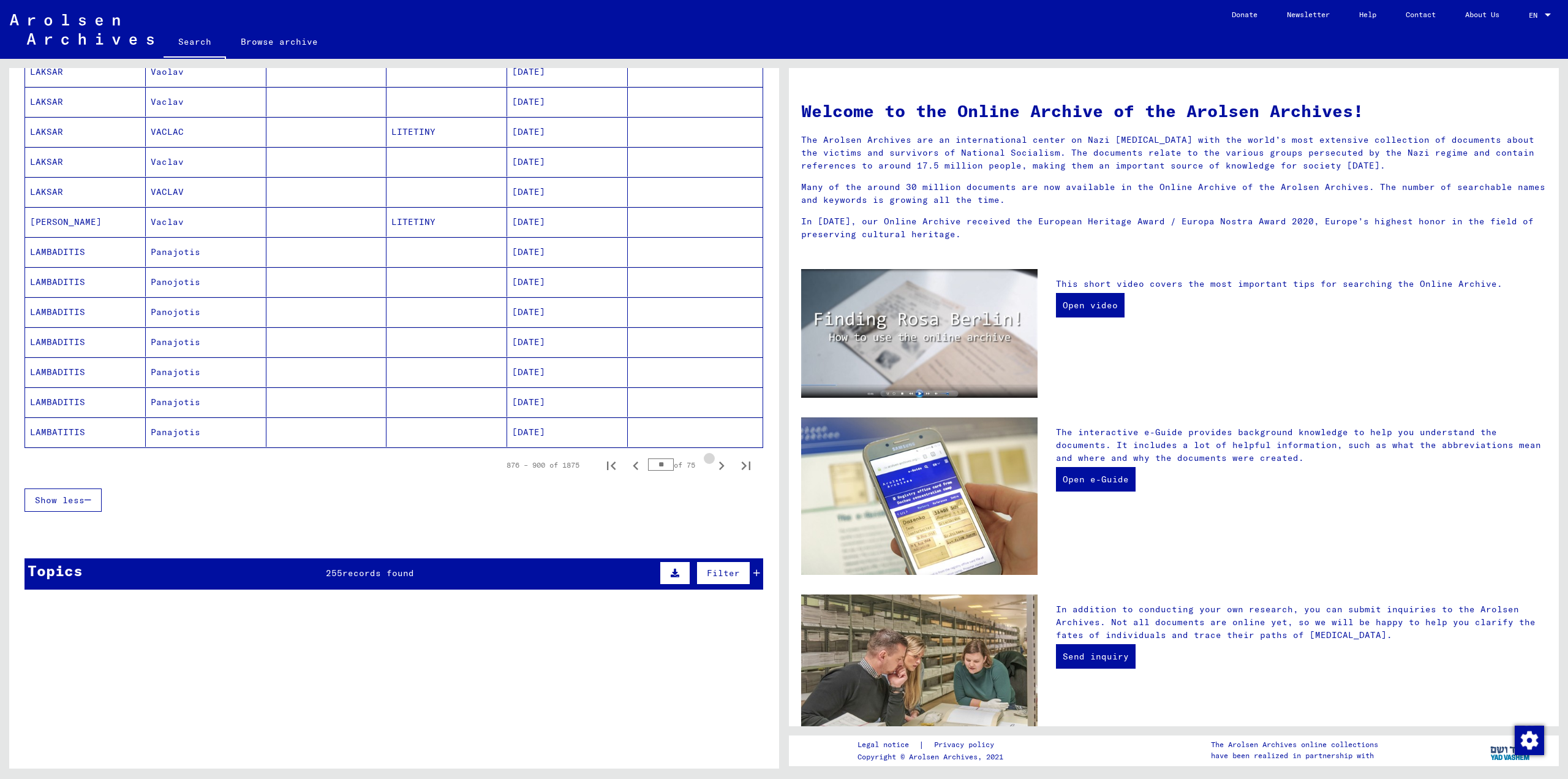
click at [719, 469] on icon "Next page" at bounding box center [722, 465] width 5 height 9
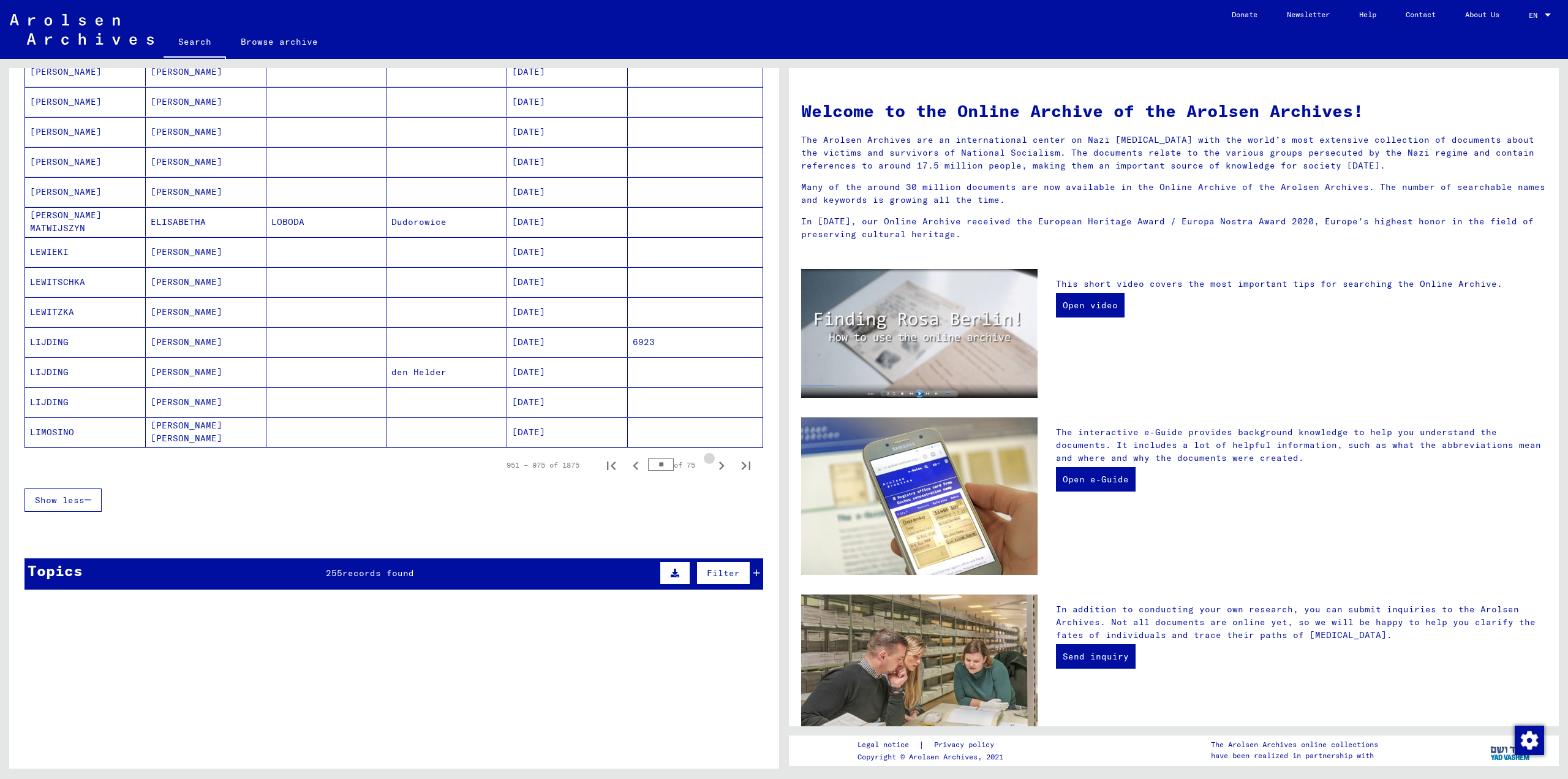
click at [719, 469] on icon "Next page" at bounding box center [722, 465] width 5 height 9
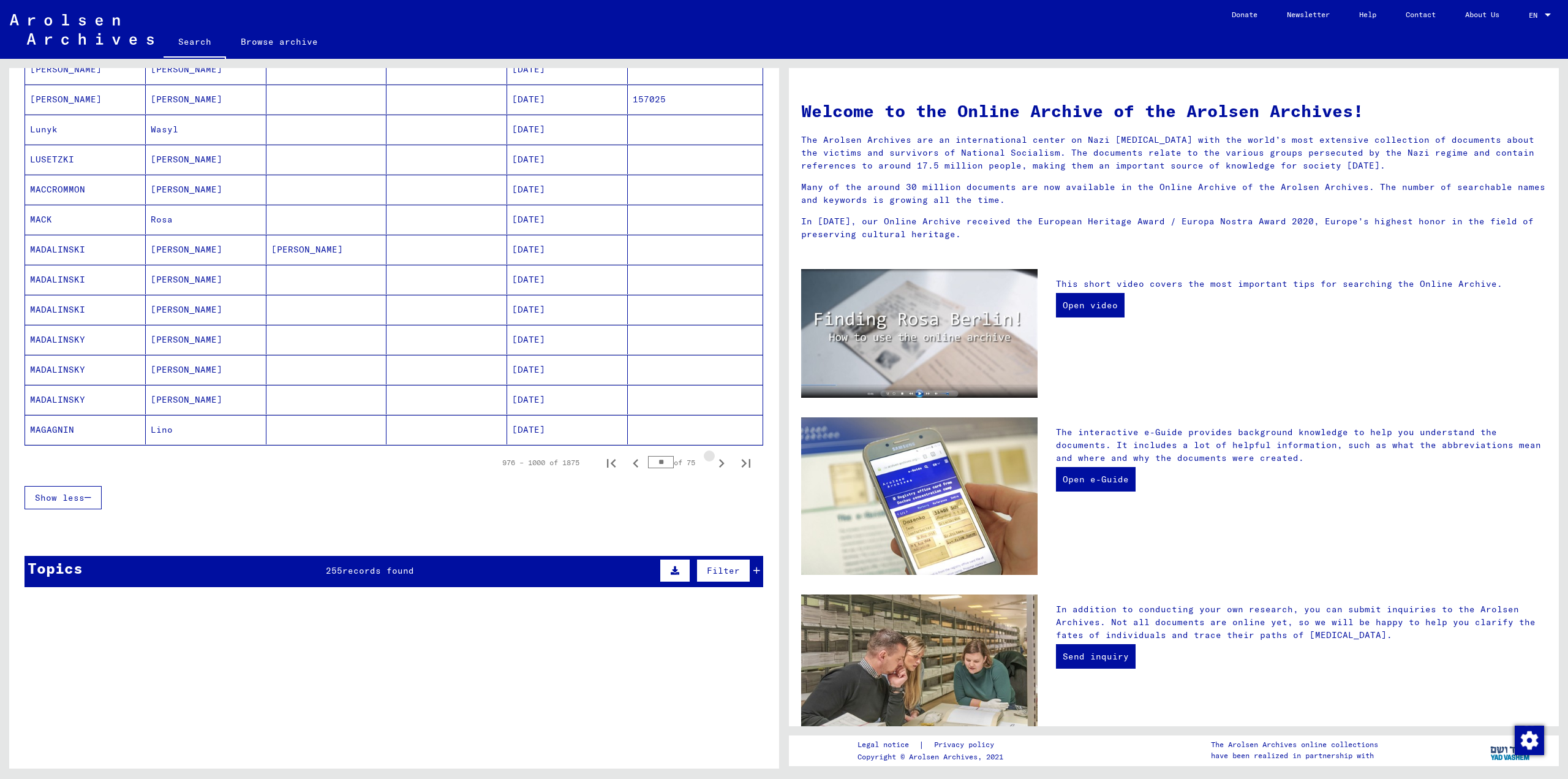
click at [719, 467] on icon "Next page" at bounding box center [722, 463] width 5 height 9
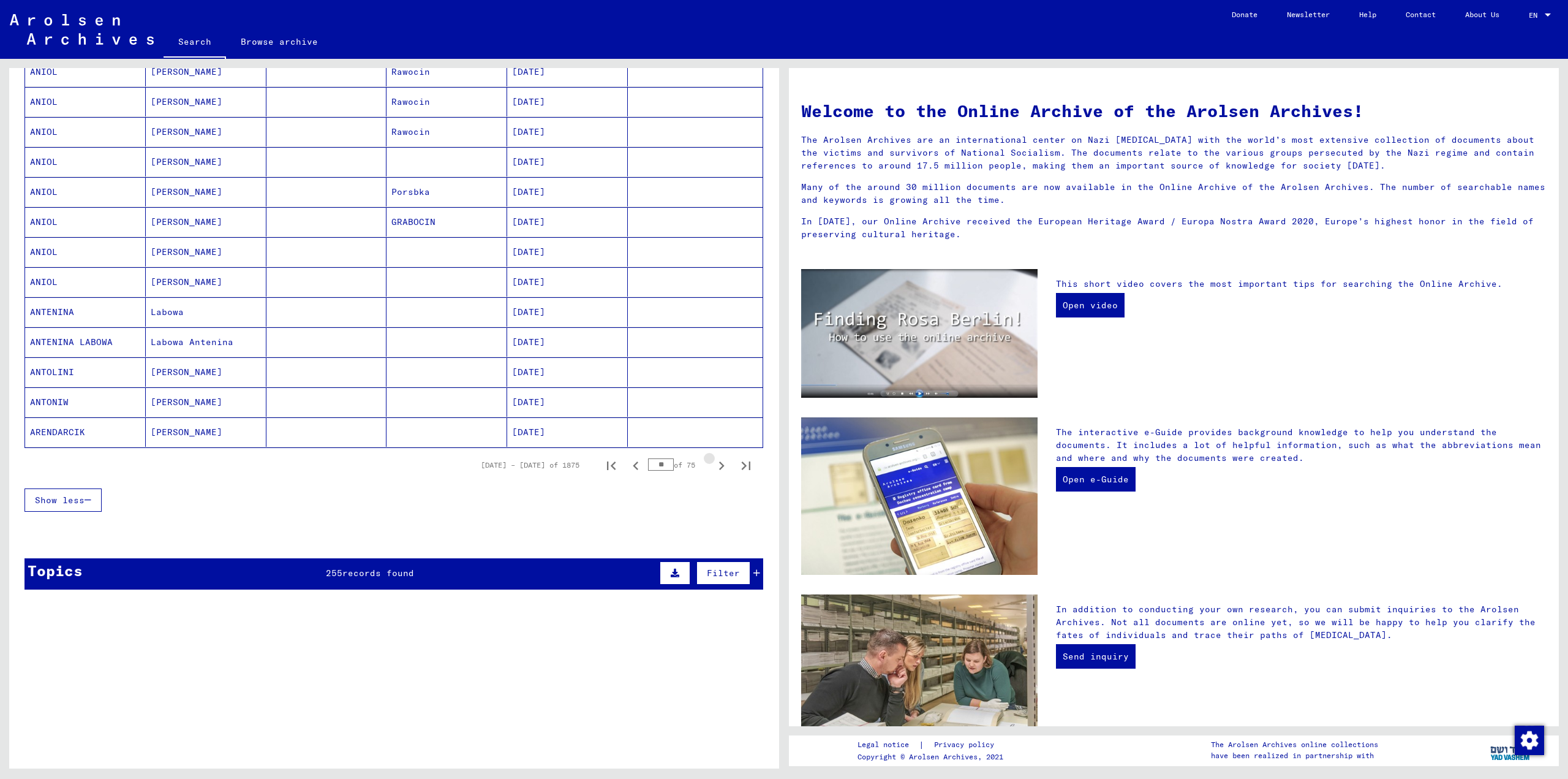
click at [719, 469] on icon "Next page" at bounding box center [722, 465] width 5 height 9
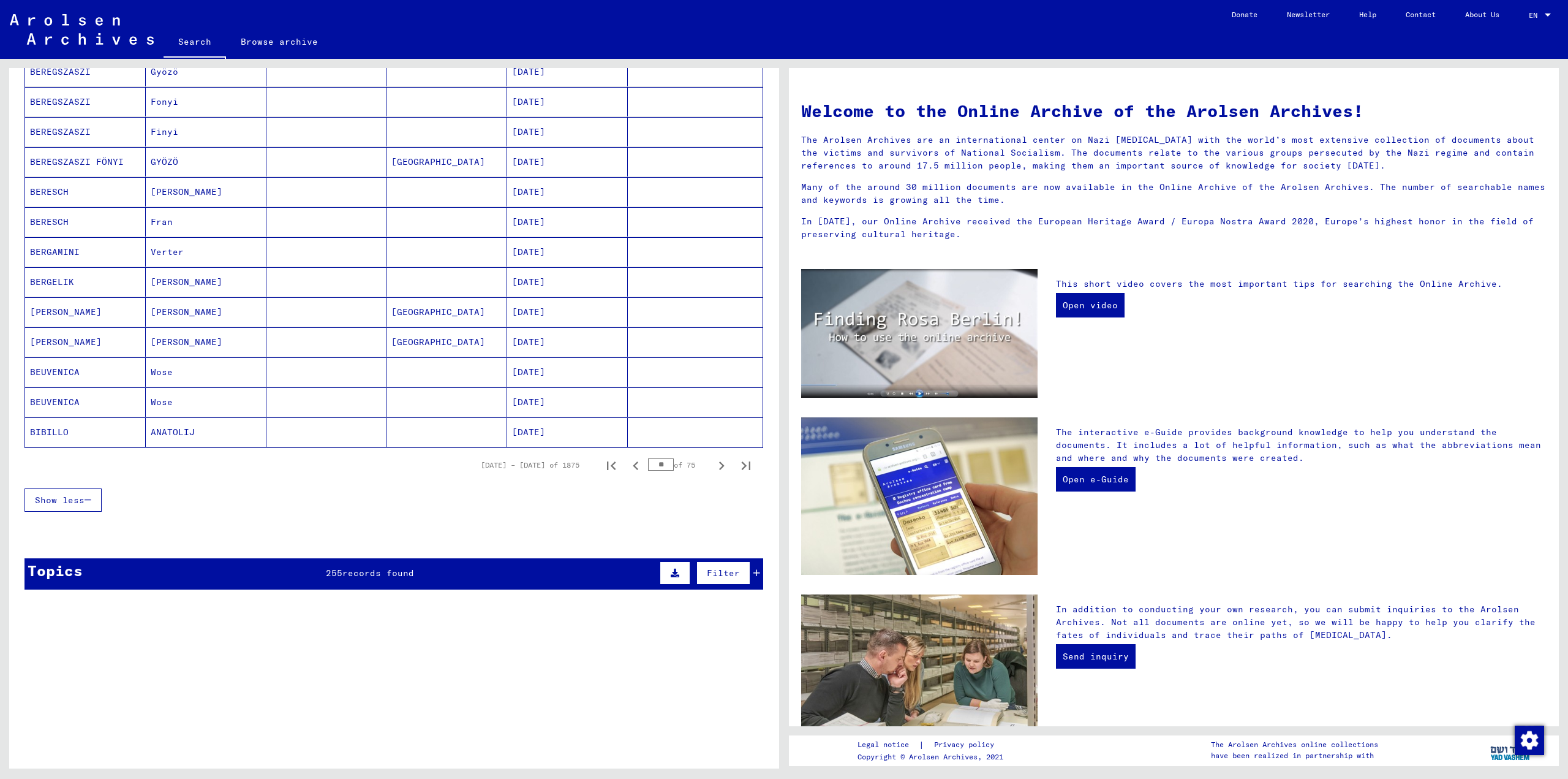
click at [719, 469] on icon "Next page" at bounding box center [722, 465] width 5 height 9
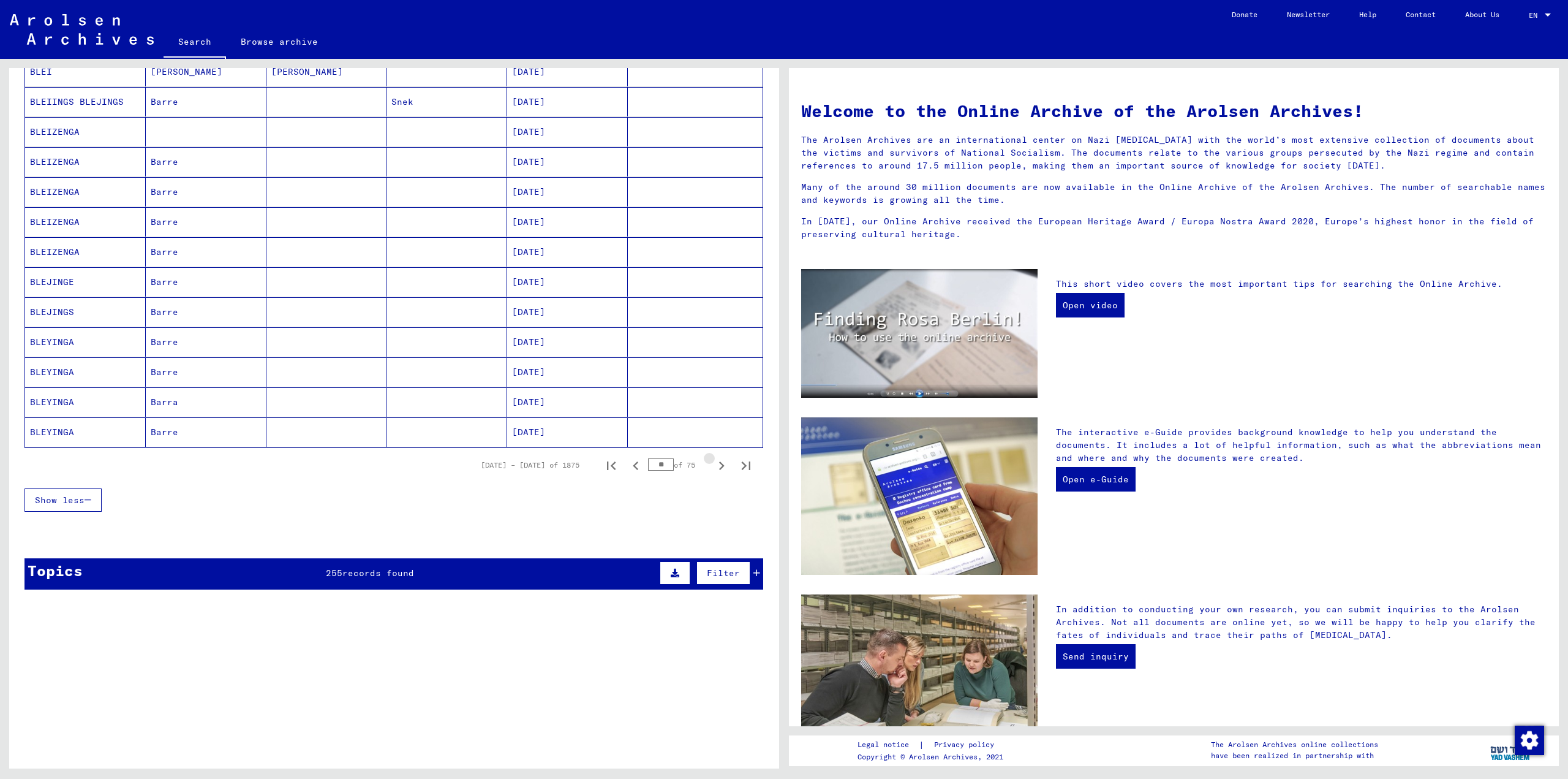
click at [719, 469] on icon "Next page" at bounding box center [722, 465] width 5 height 9
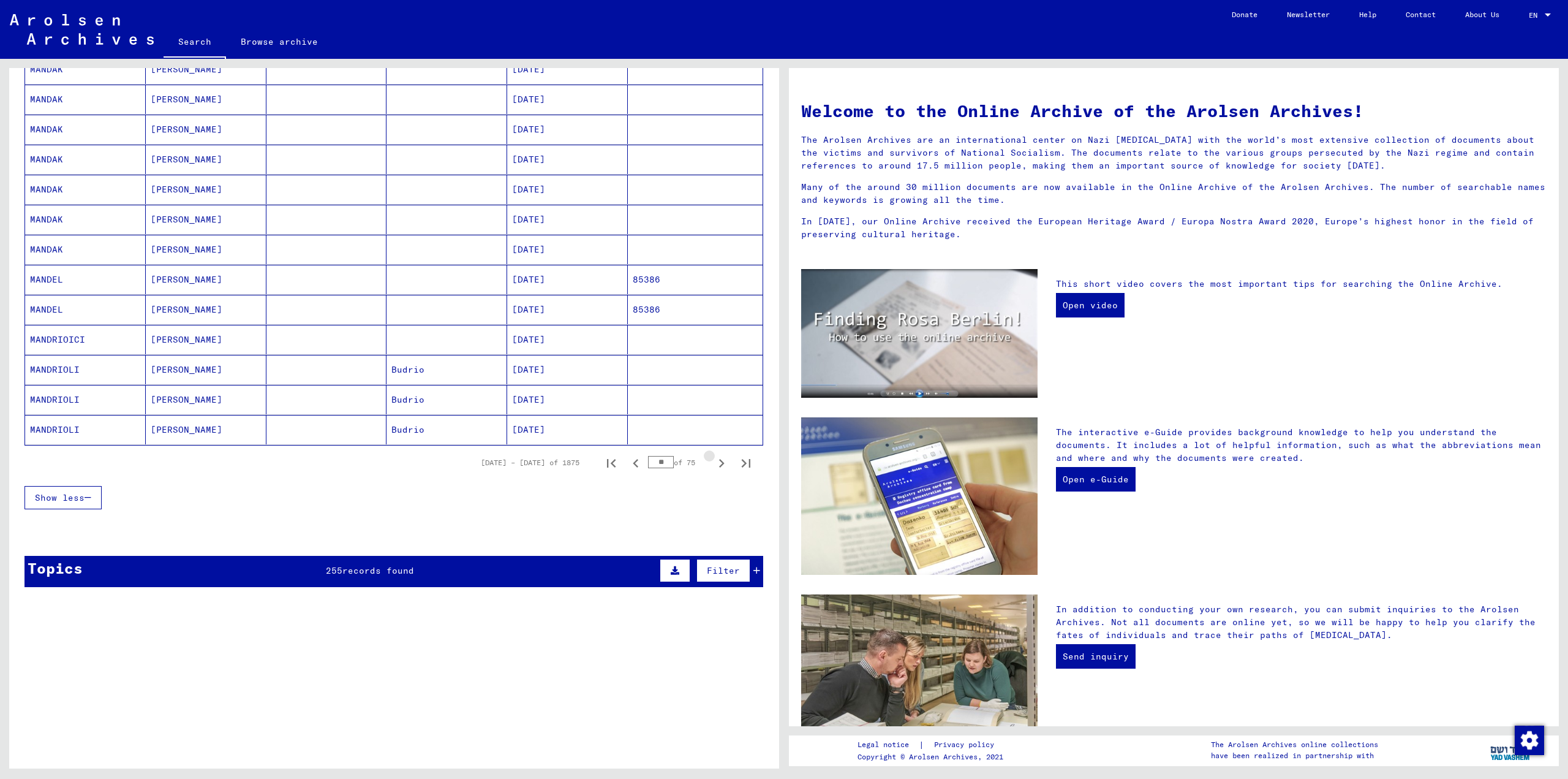
click at [719, 467] on icon "Next page" at bounding box center [722, 463] width 5 height 9
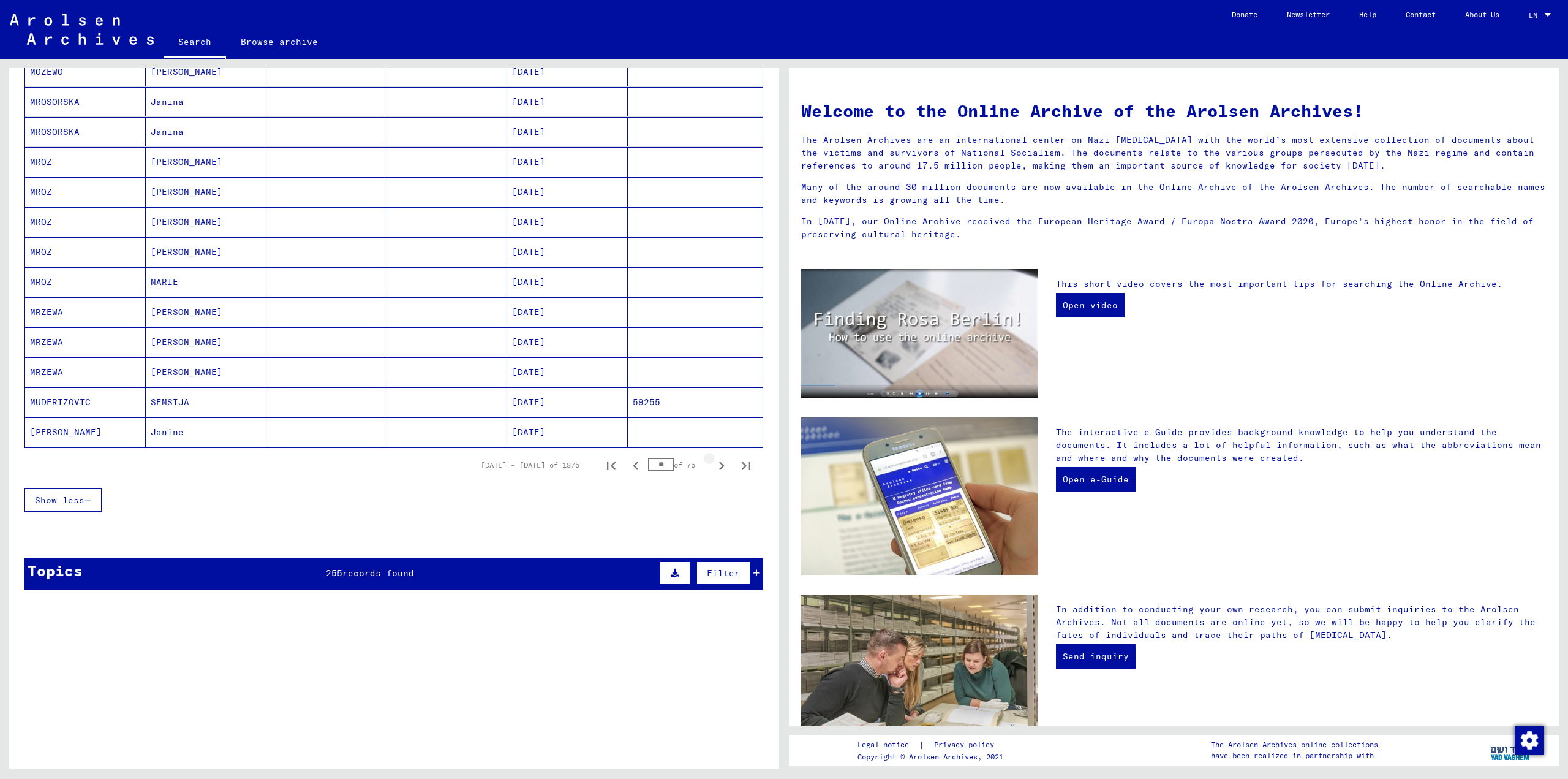
click at [719, 469] on icon "Next page" at bounding box center [722, 465] width 5 height 9
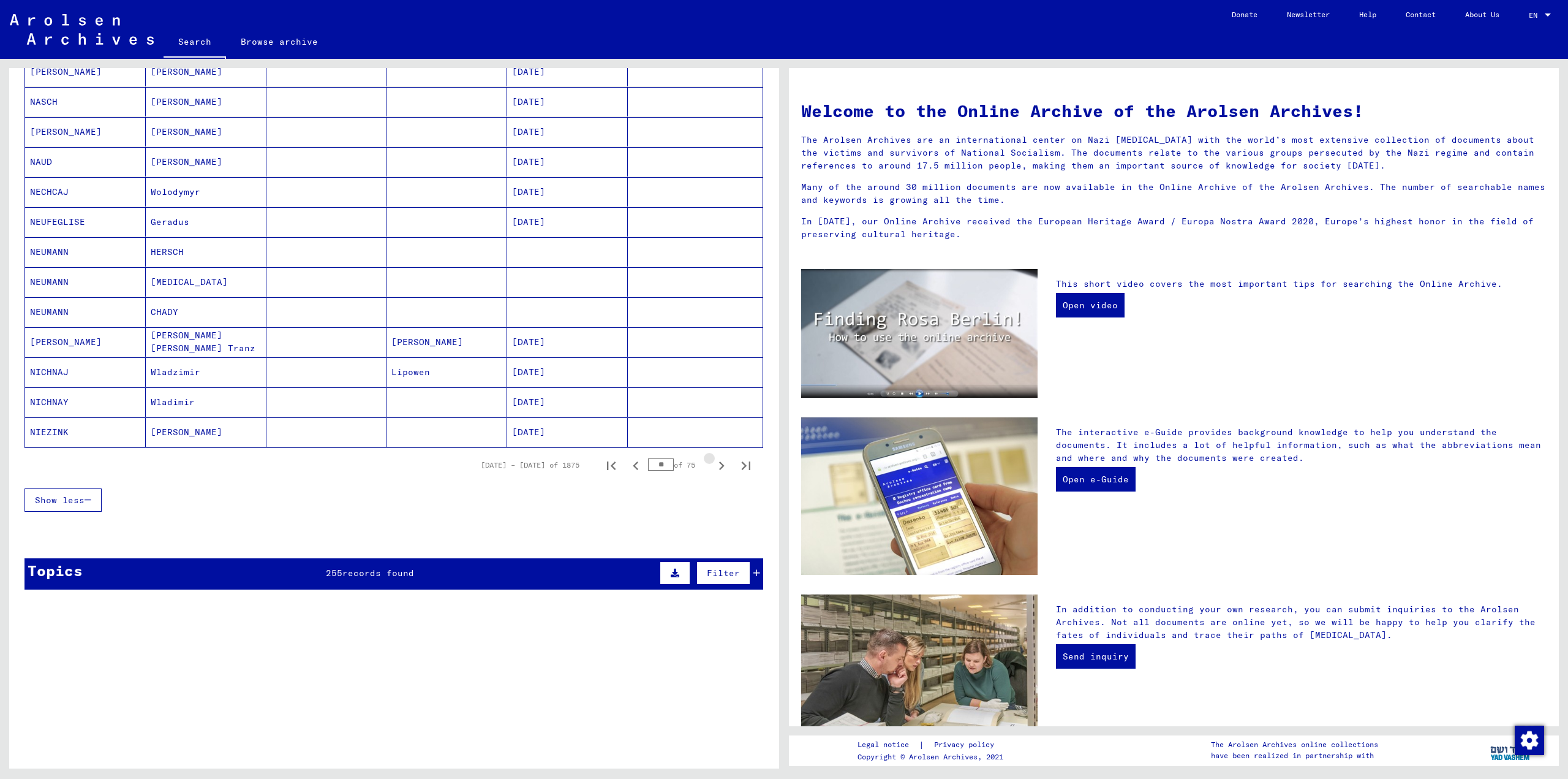
click at [719, 469] on icon "Next page" at bounding box center [722, 465] width 5 height 9
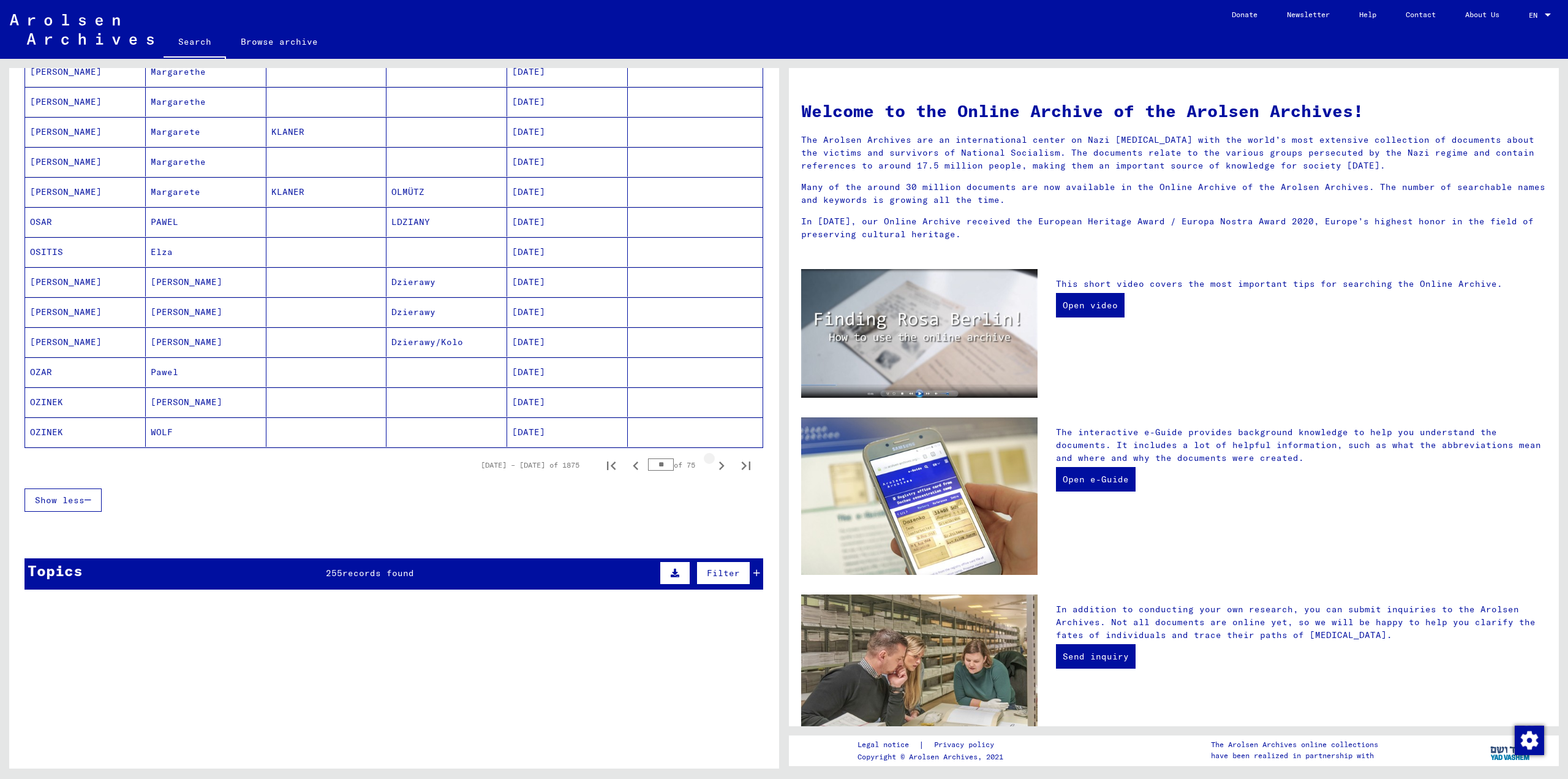
click at [719, 469] on icon "Next page" at bounding box center [722, 465] width 5 height 9
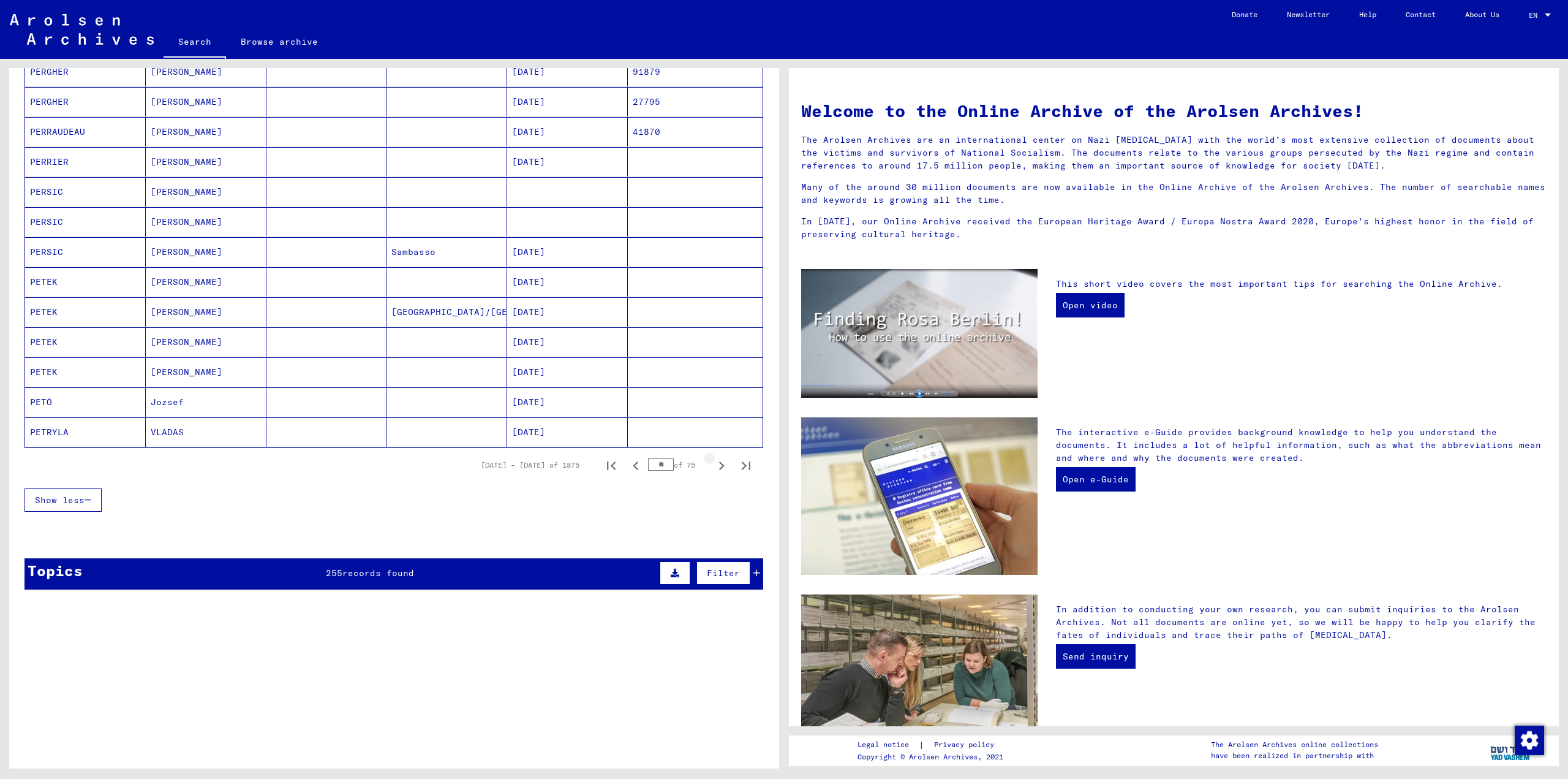
click at [719, 469] on icon "Next page" at bounding box center [722, 465] width 5 height 9
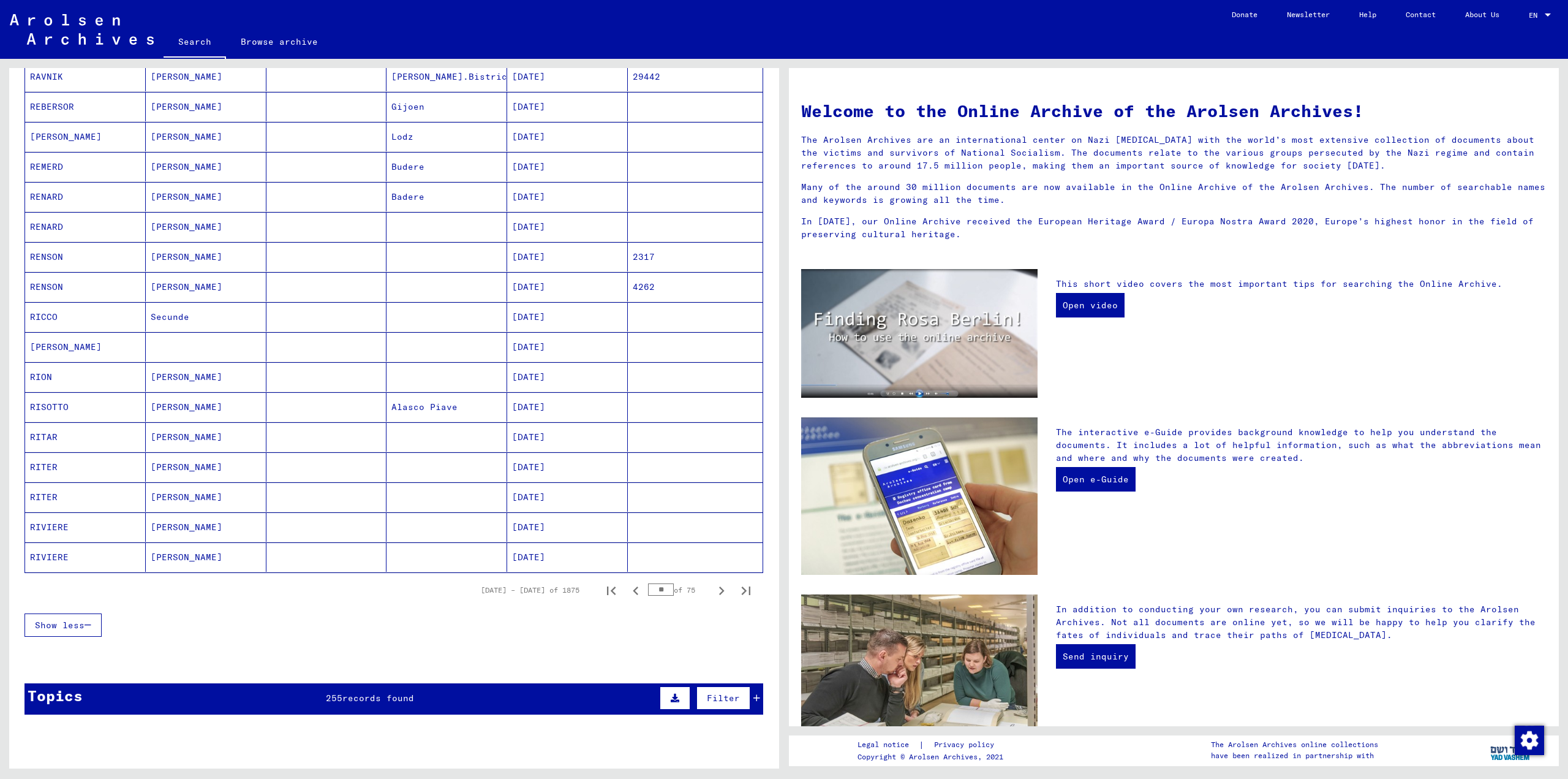
scroll to position [429, 0]
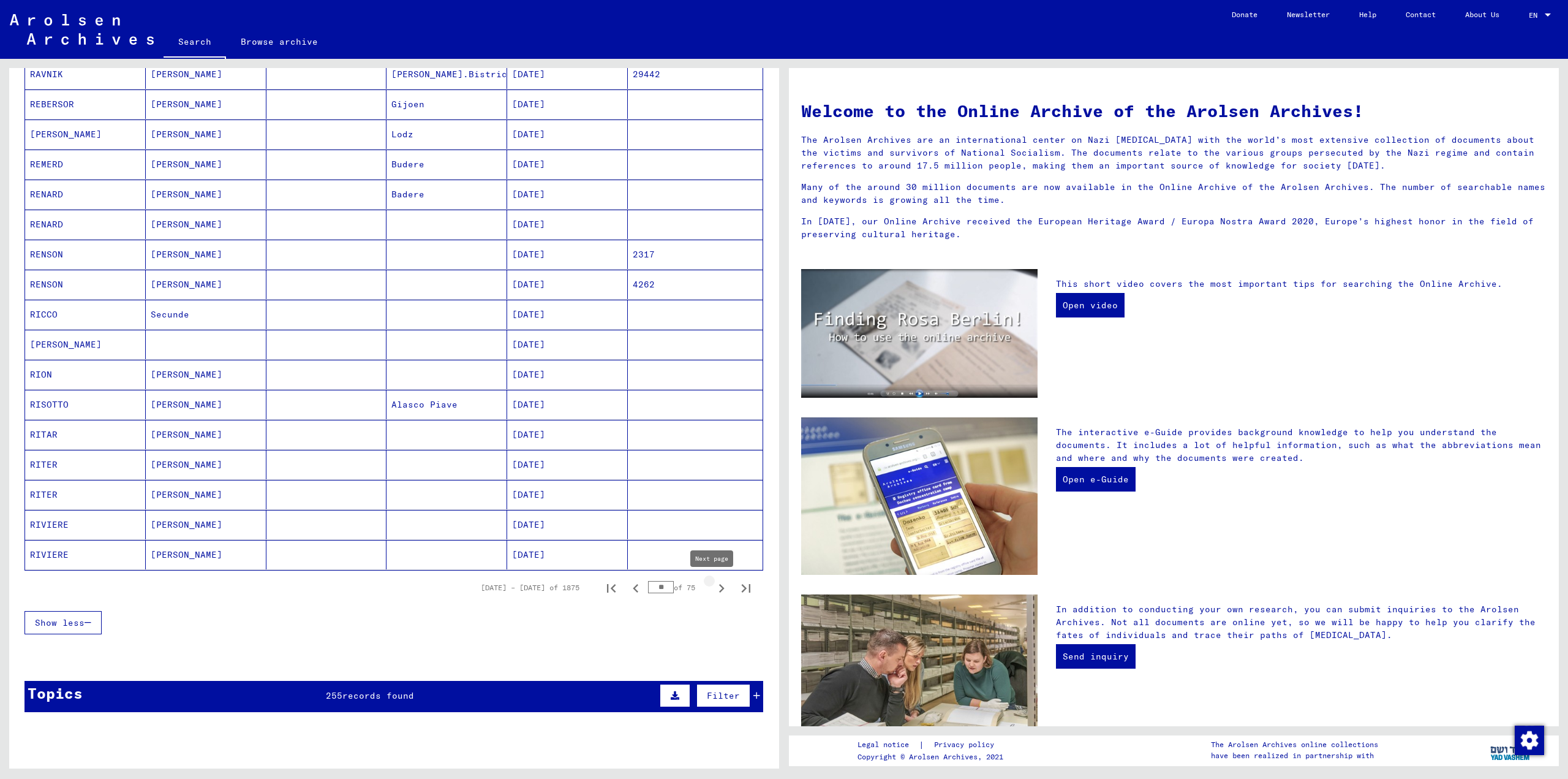
click at [715, 595] on icon "Next page" at bounding box center [721, 588] width 17 height 17
type input "**"
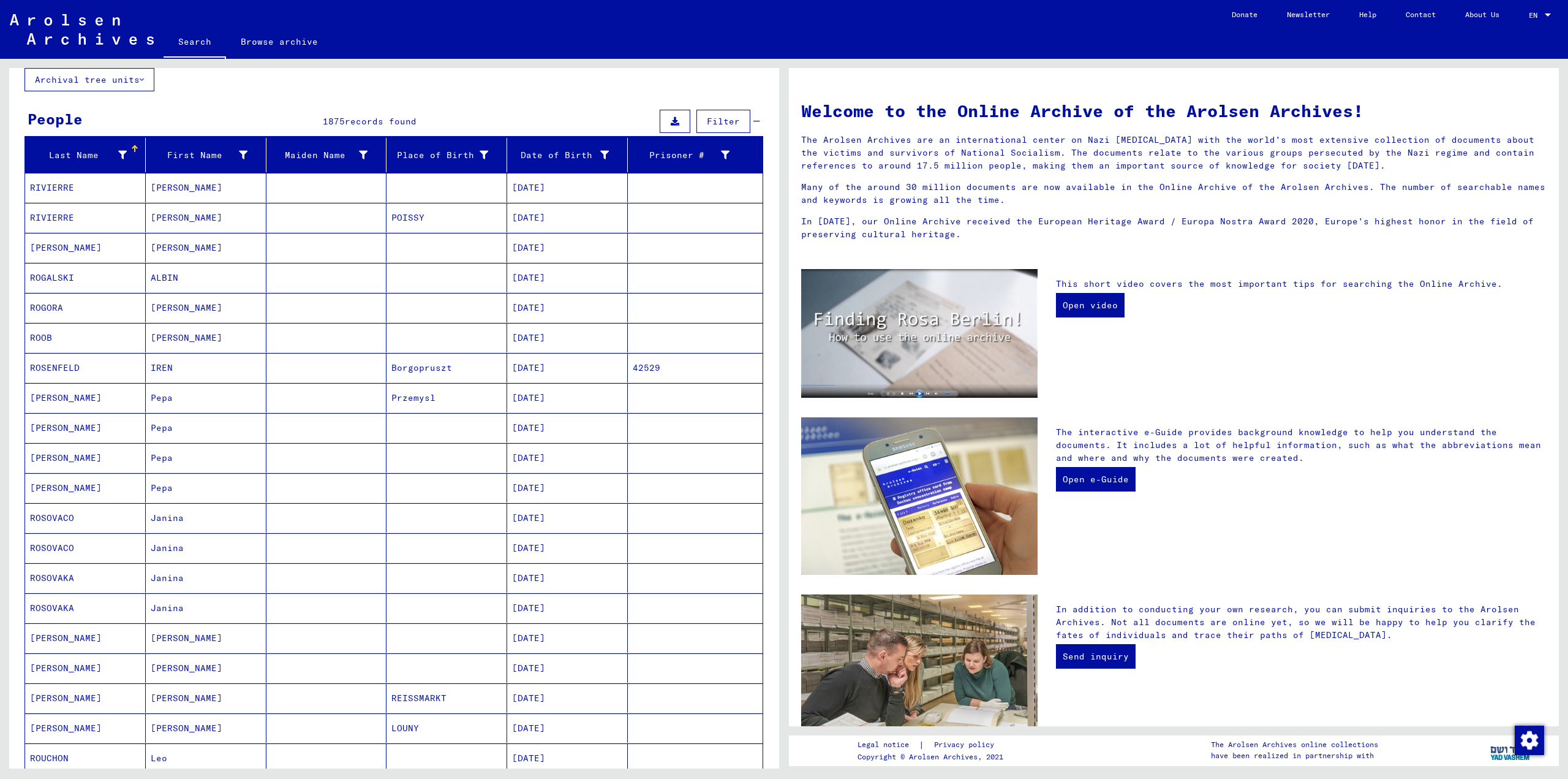
scroll to position [61, 0]
